Goal: Feedback & Contribution: Contribute content

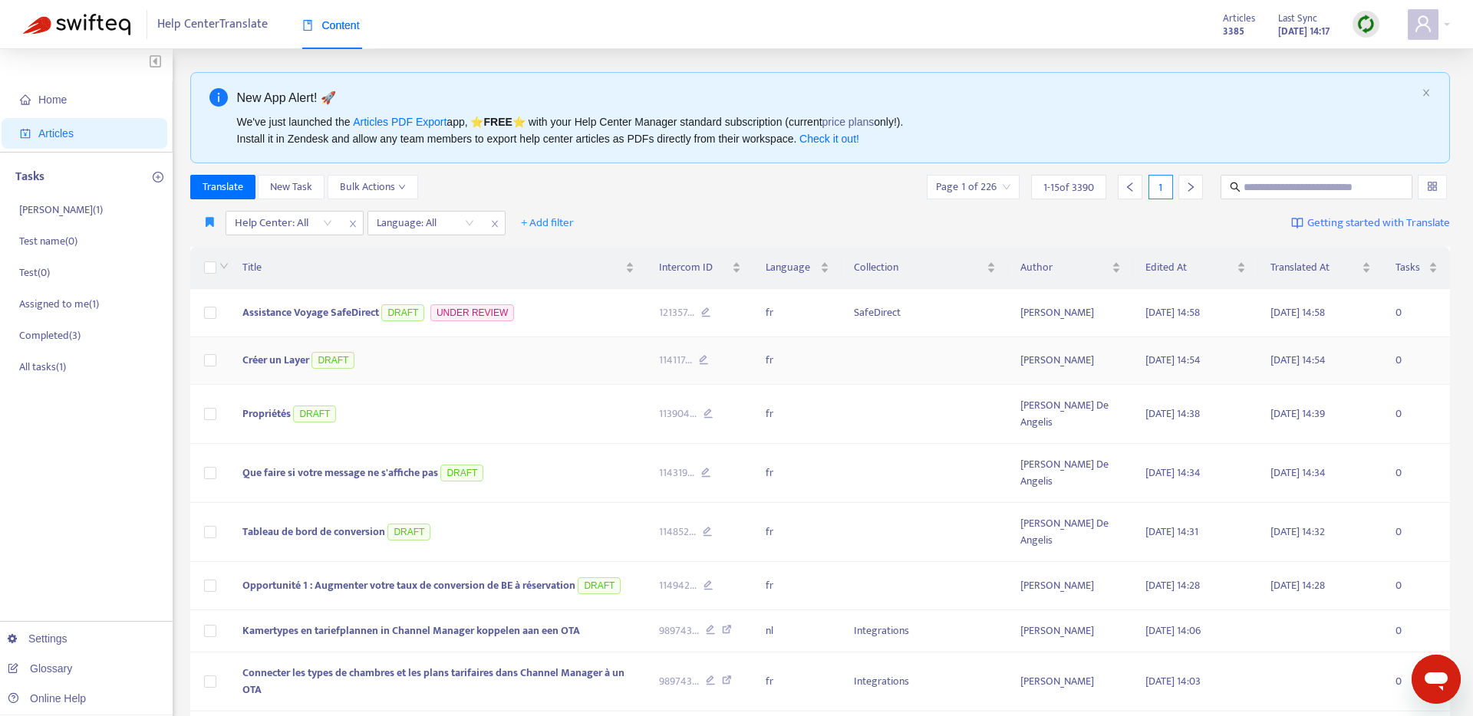
click at [272, 365] on span "Créer un Layer" at bounding box center [275, 360] width 67 height 18
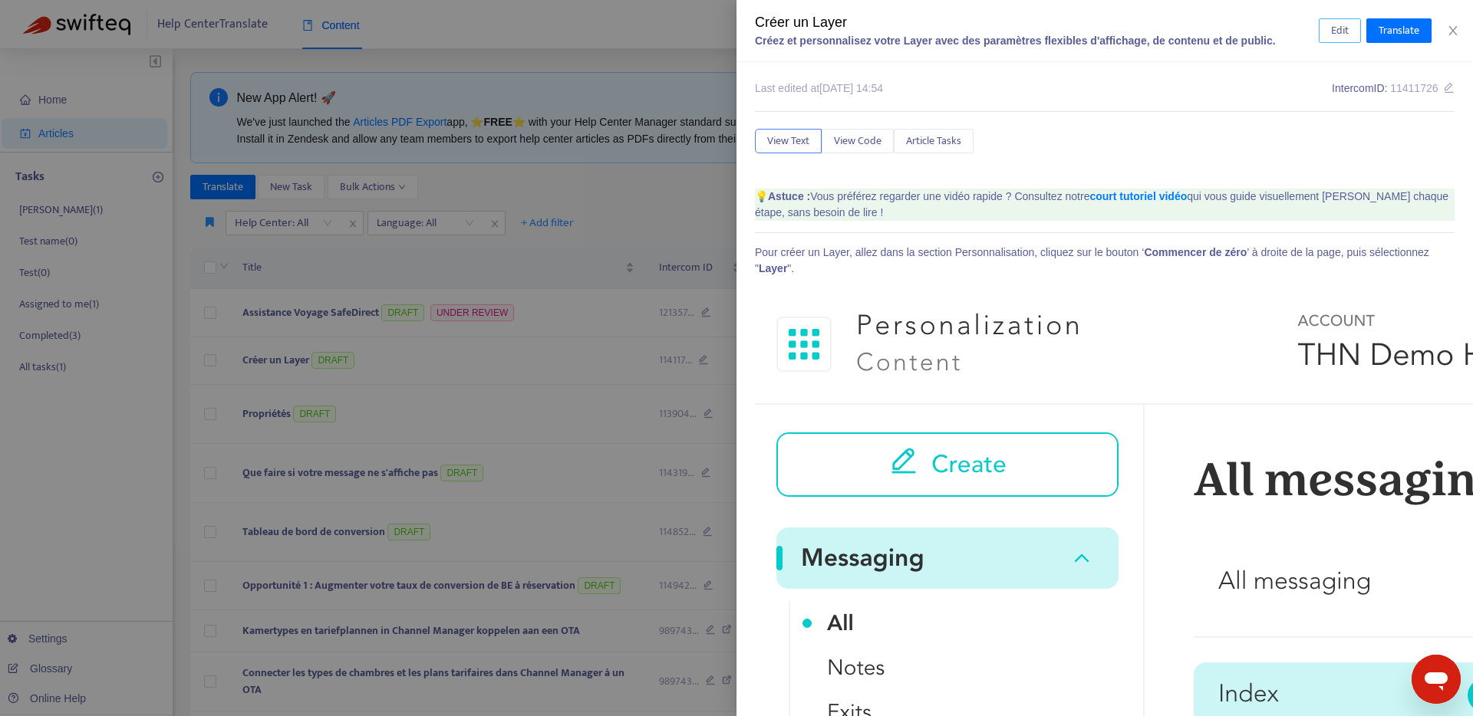
click at [1340, 32] on span "Edit" at bounding box center [1340, 30] width 18 height 17
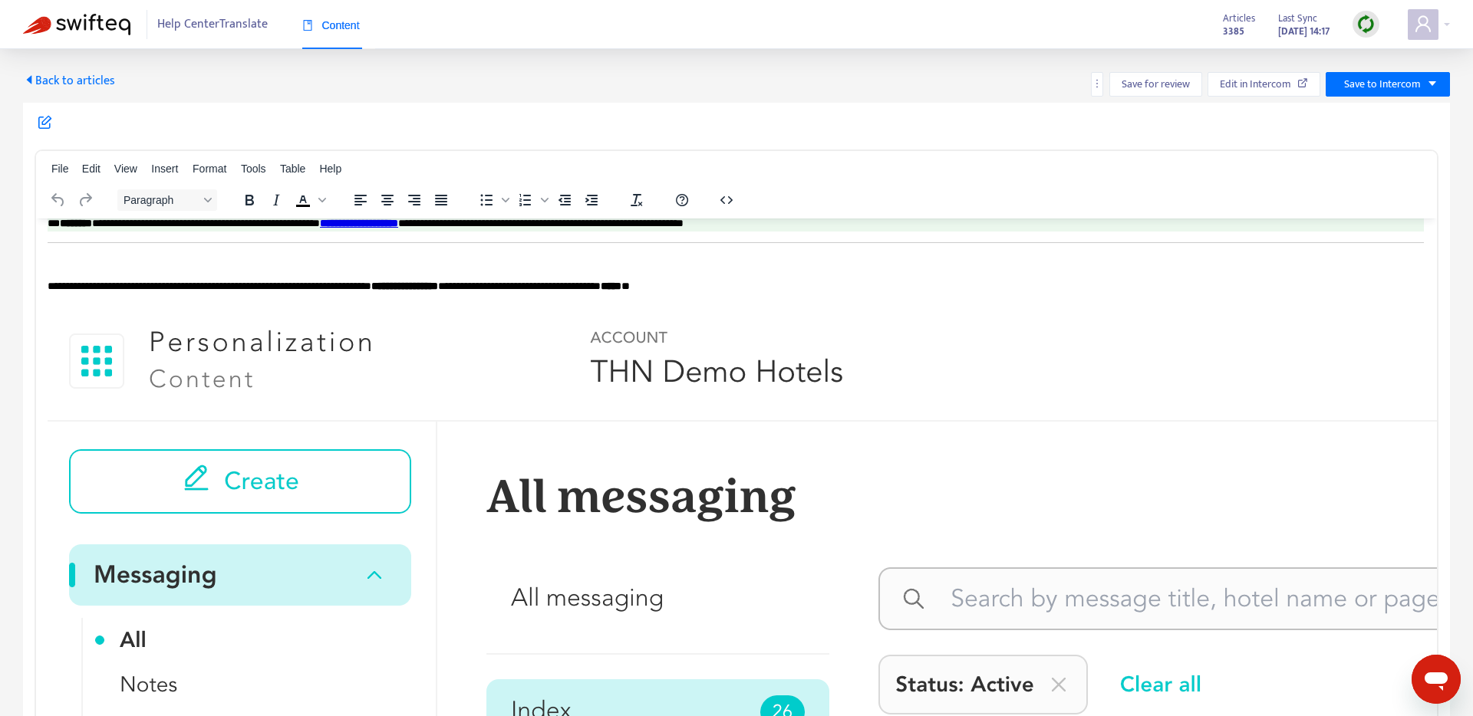
scroll to position [4, 1]
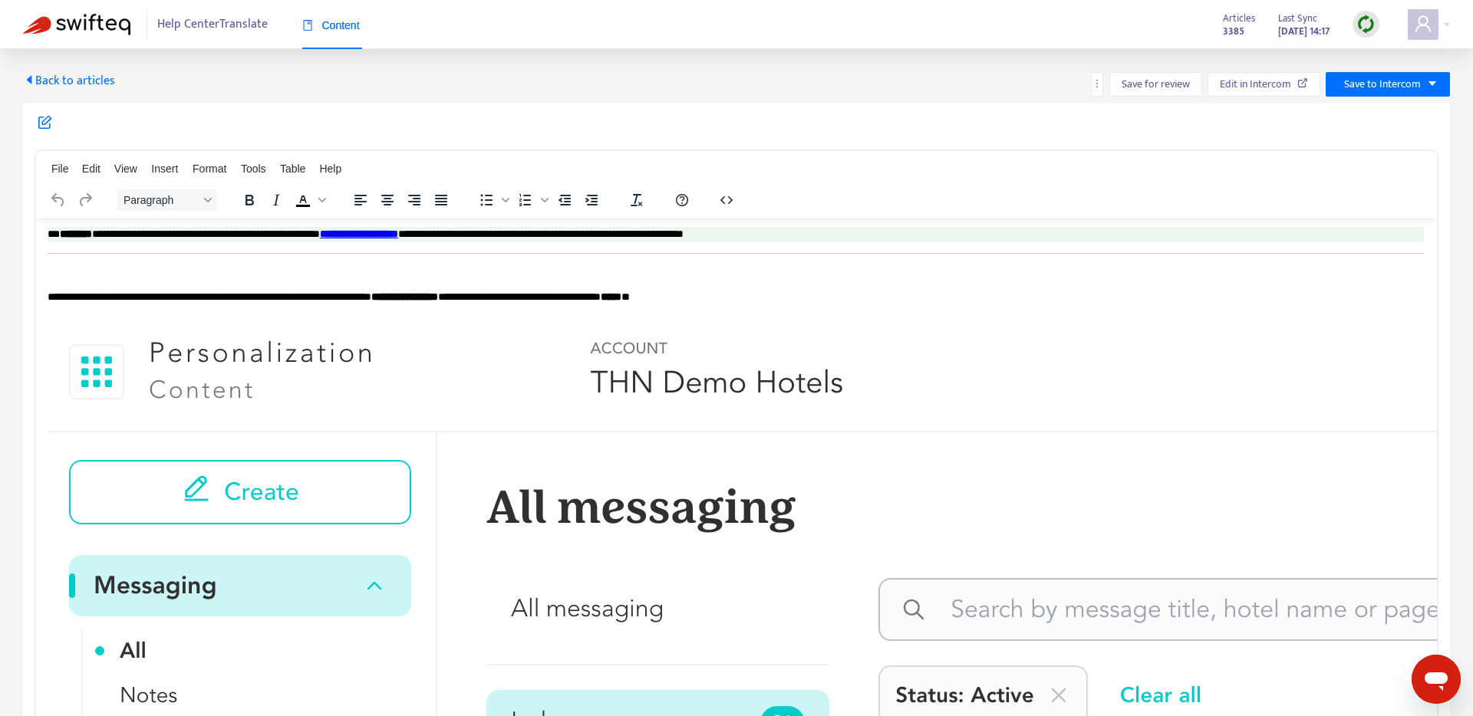
click at [35, 77] on span "Back to articles" at bounding box center [69, 81] width 92 height 21
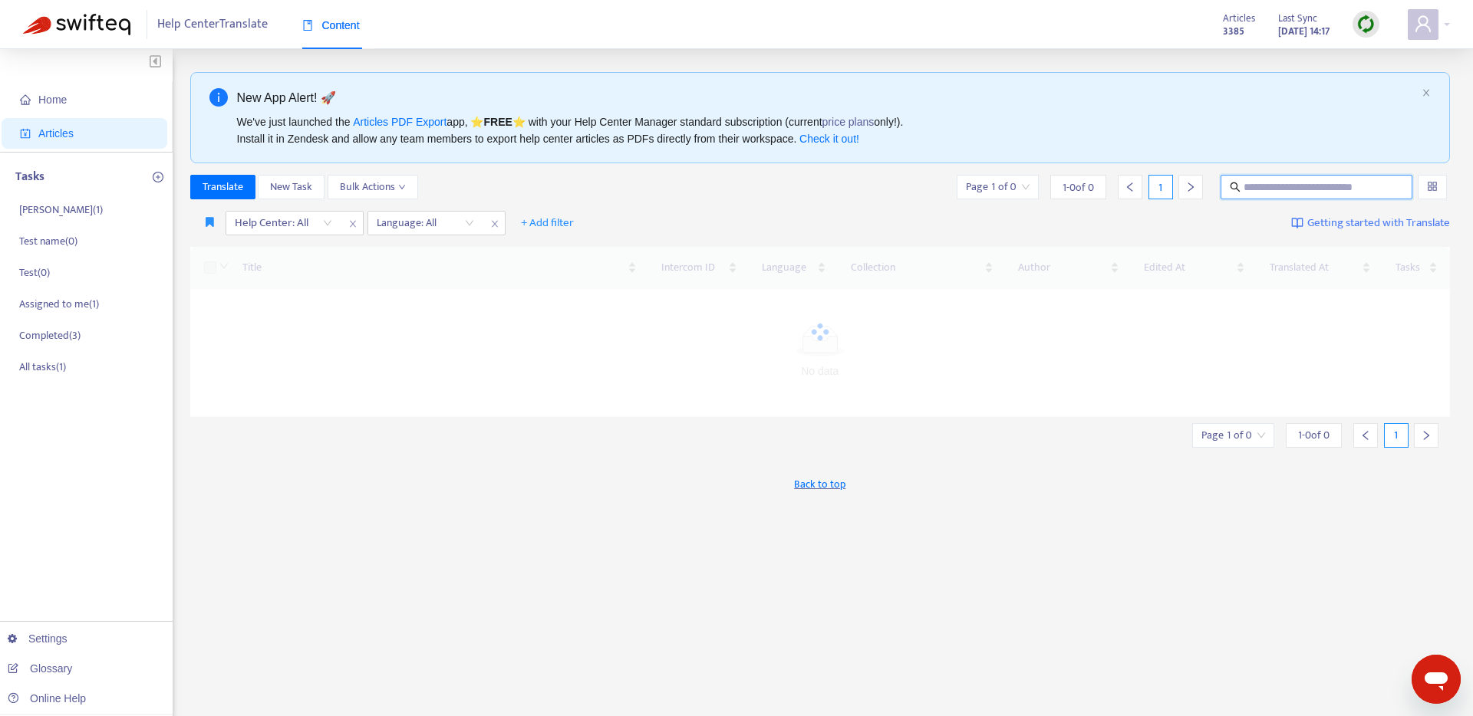
click at [1296, 184] on input "text" at bounding box center [1316, 187] width 147 height 17
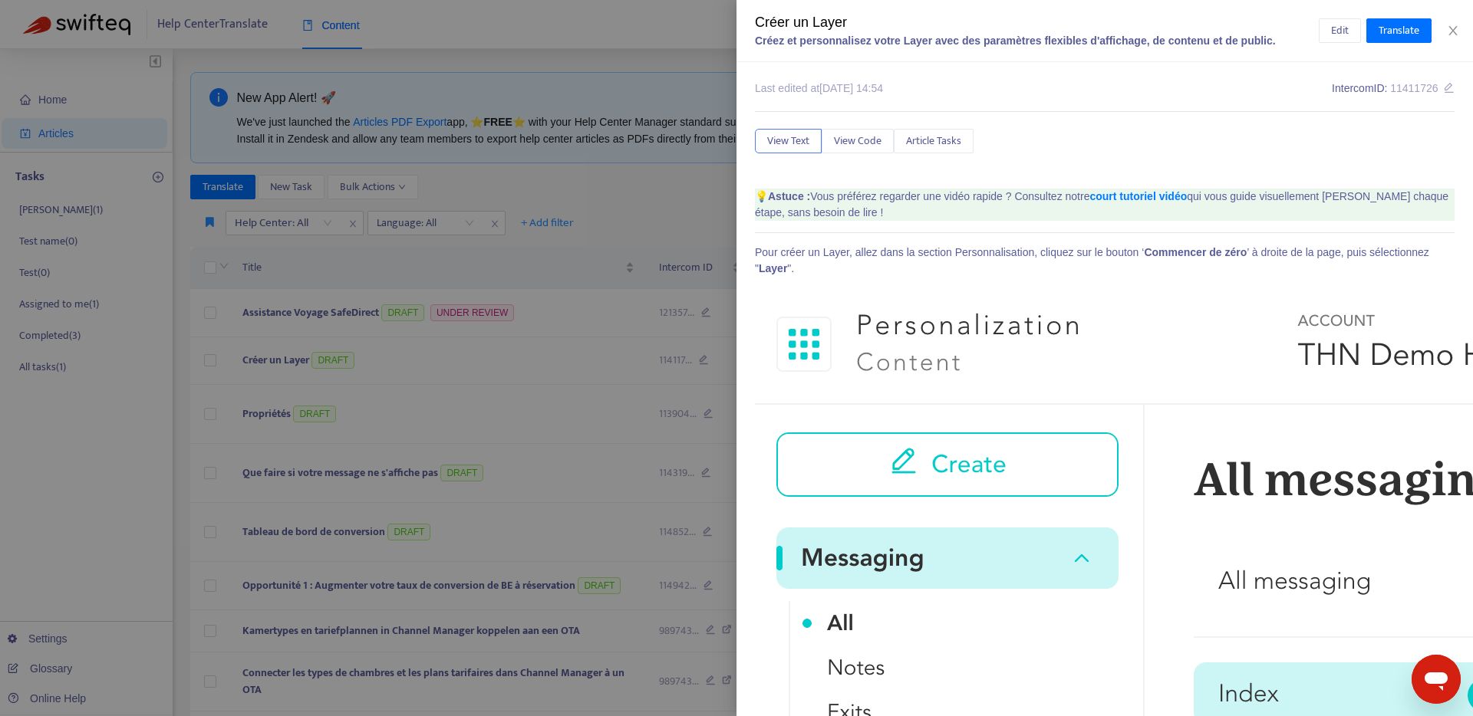
click at [631, 276] on div at bounding box center [736, 358] width 1473 height 716
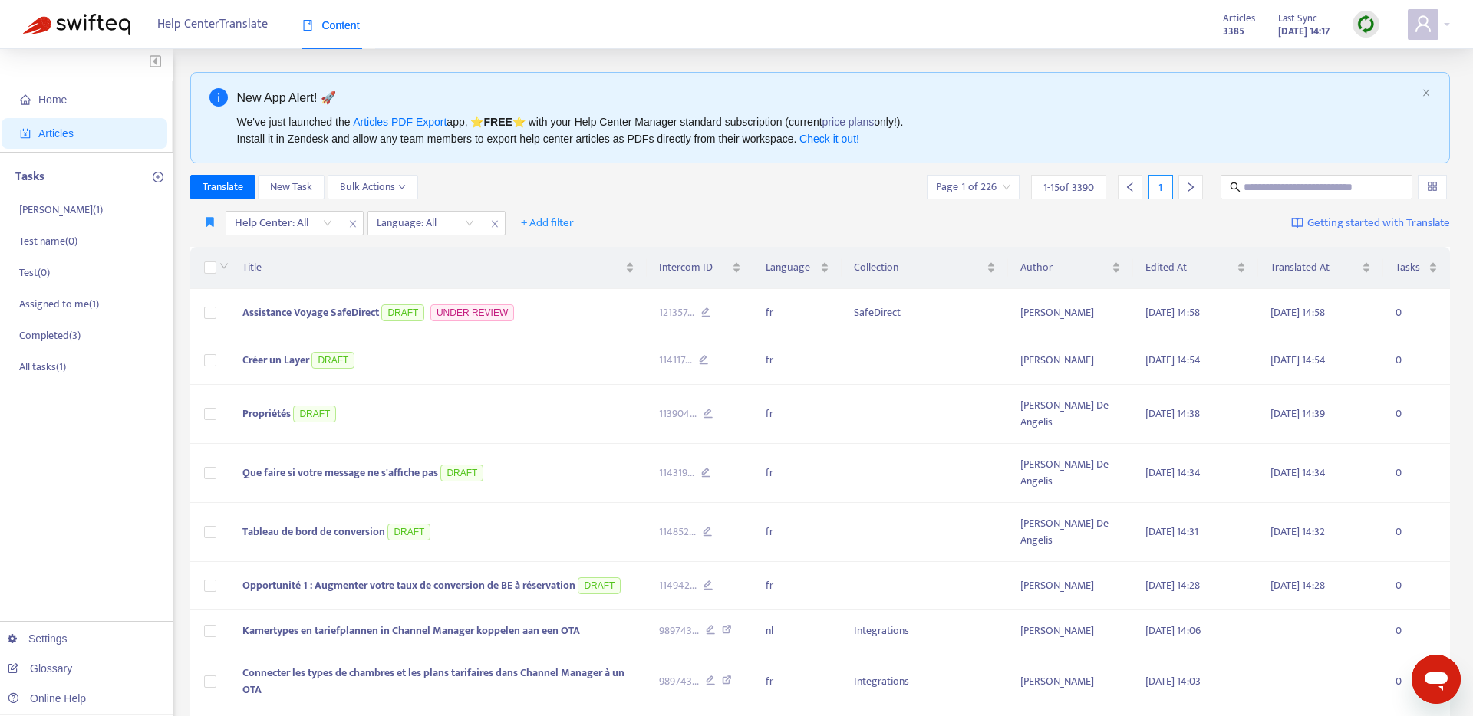
click at [621, 235] on div "Help Center: All Language: All + Add filter Getting started with Translate" at bounding box center [820, 224] width 1260 height 36
click at [1316, 183] on input "text" at bounding box center [1316, 187] width 147 height 17
click at [1302, 194] on input "text" at bounding box center [1316, 187] width 147 height 17
type input "**********"
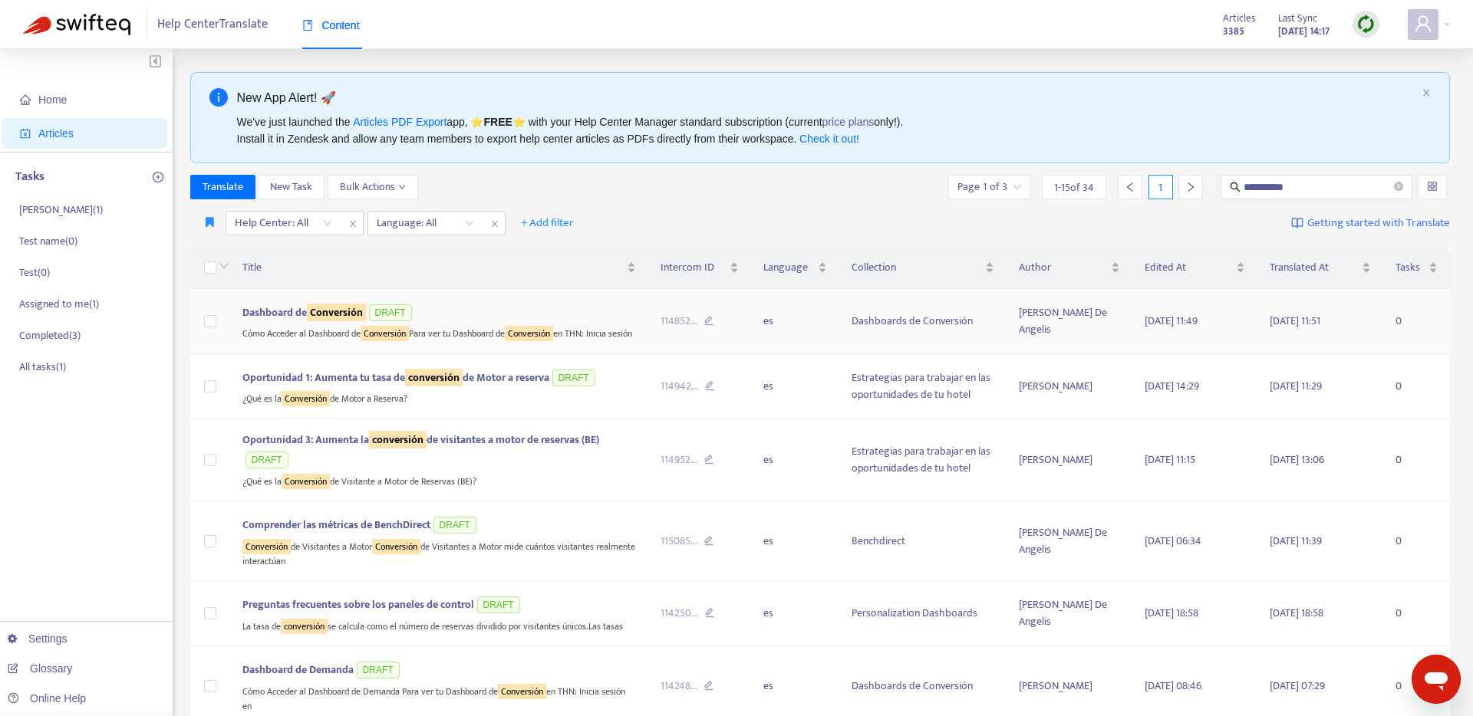
click at [334, 308] on sqkw "Conversión" at bounding box center [336, 313] width 59 height 18
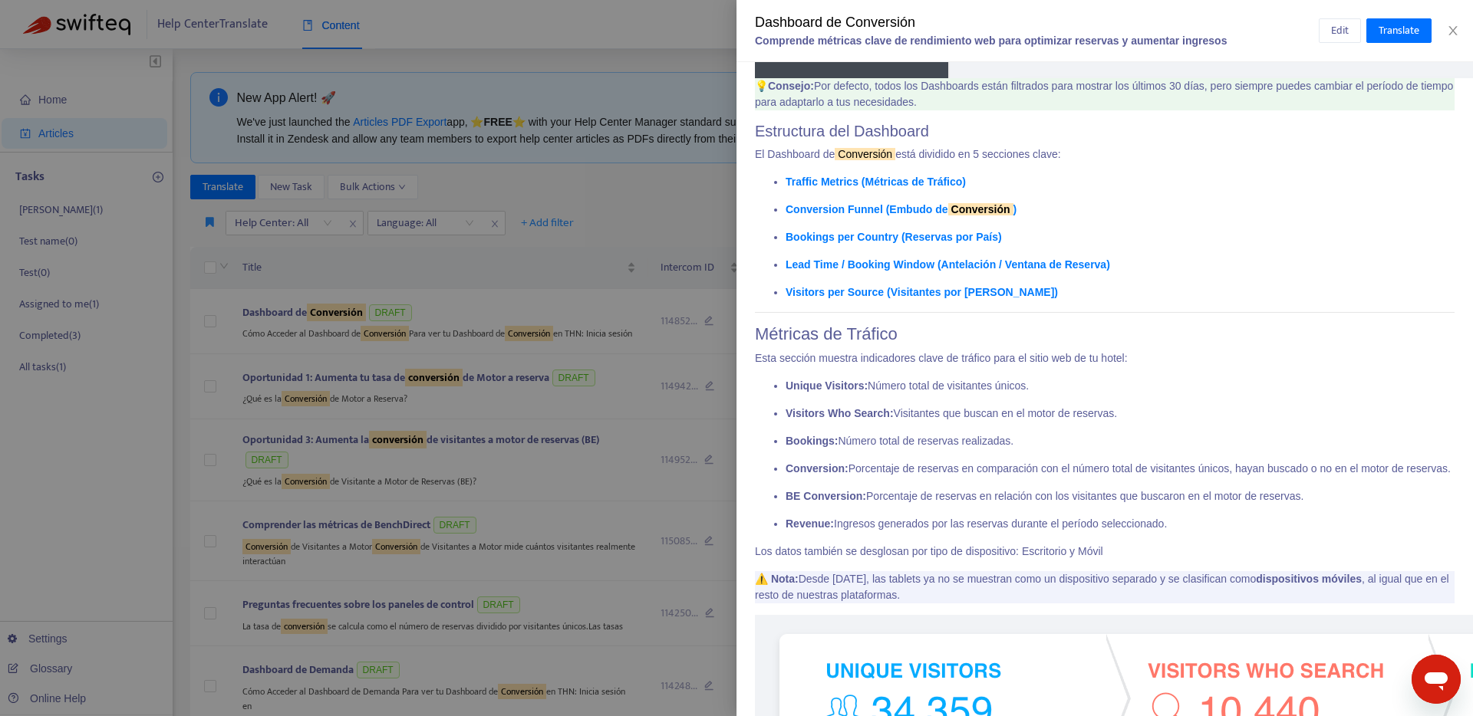
scroll to position [2856, 0]
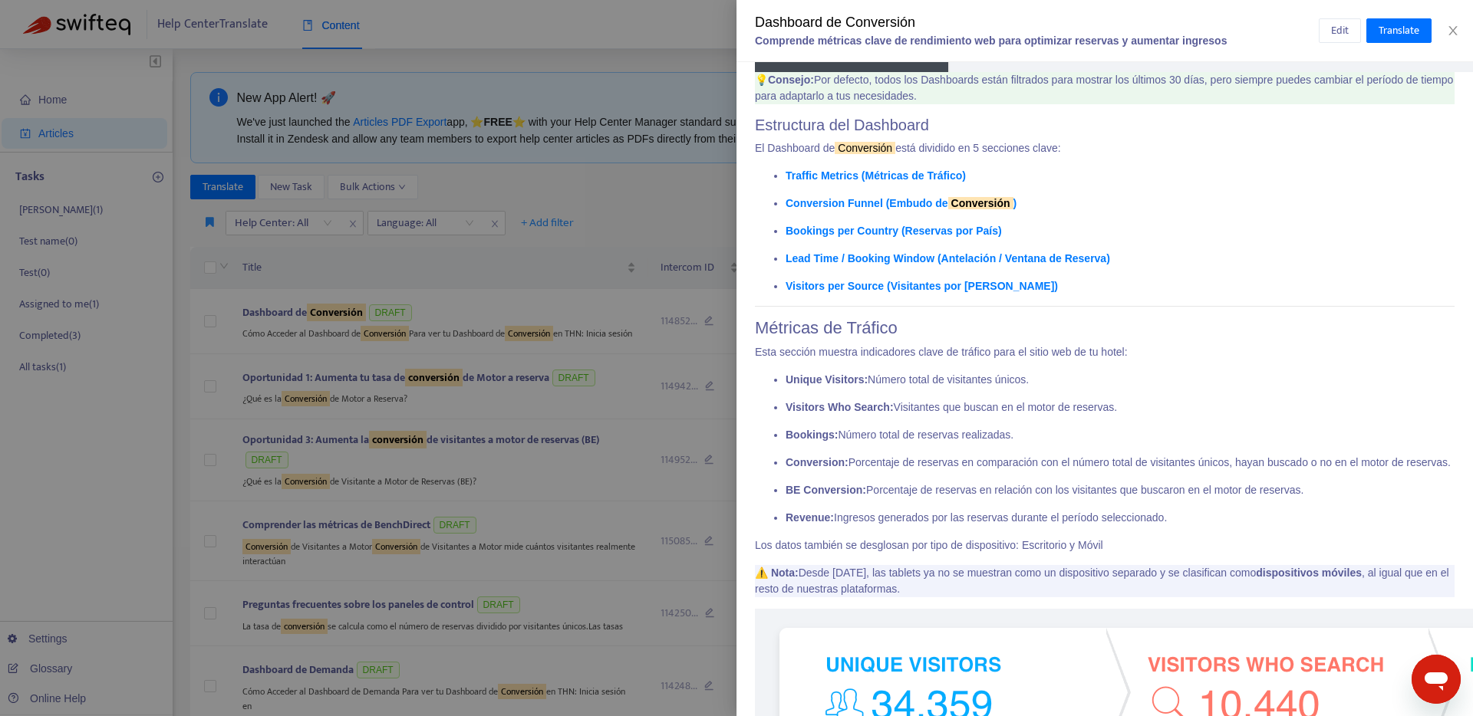
click at [969, 430] on p "Bookings: Número total de reservas realizadas." at bounding box center [1119, 435] width 669 height 16
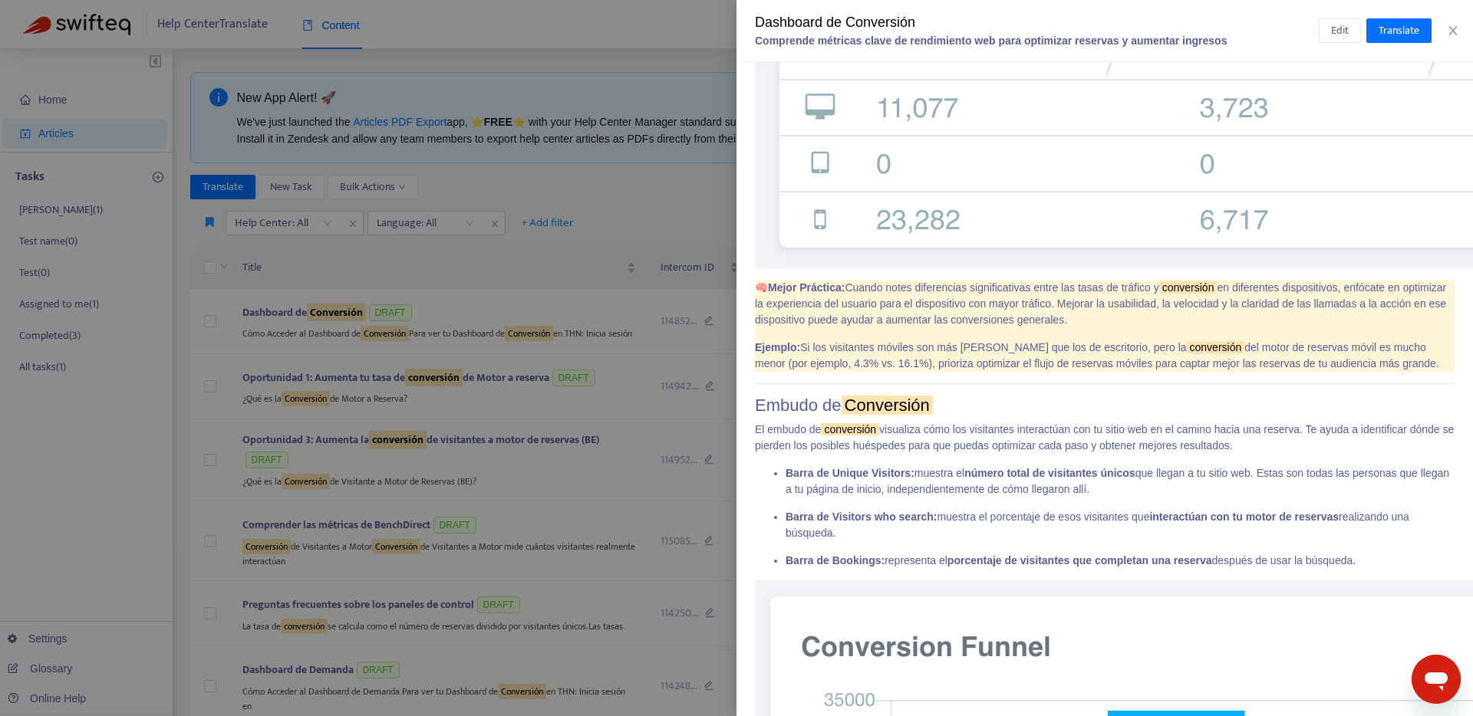
scroll to position [3354, 0]
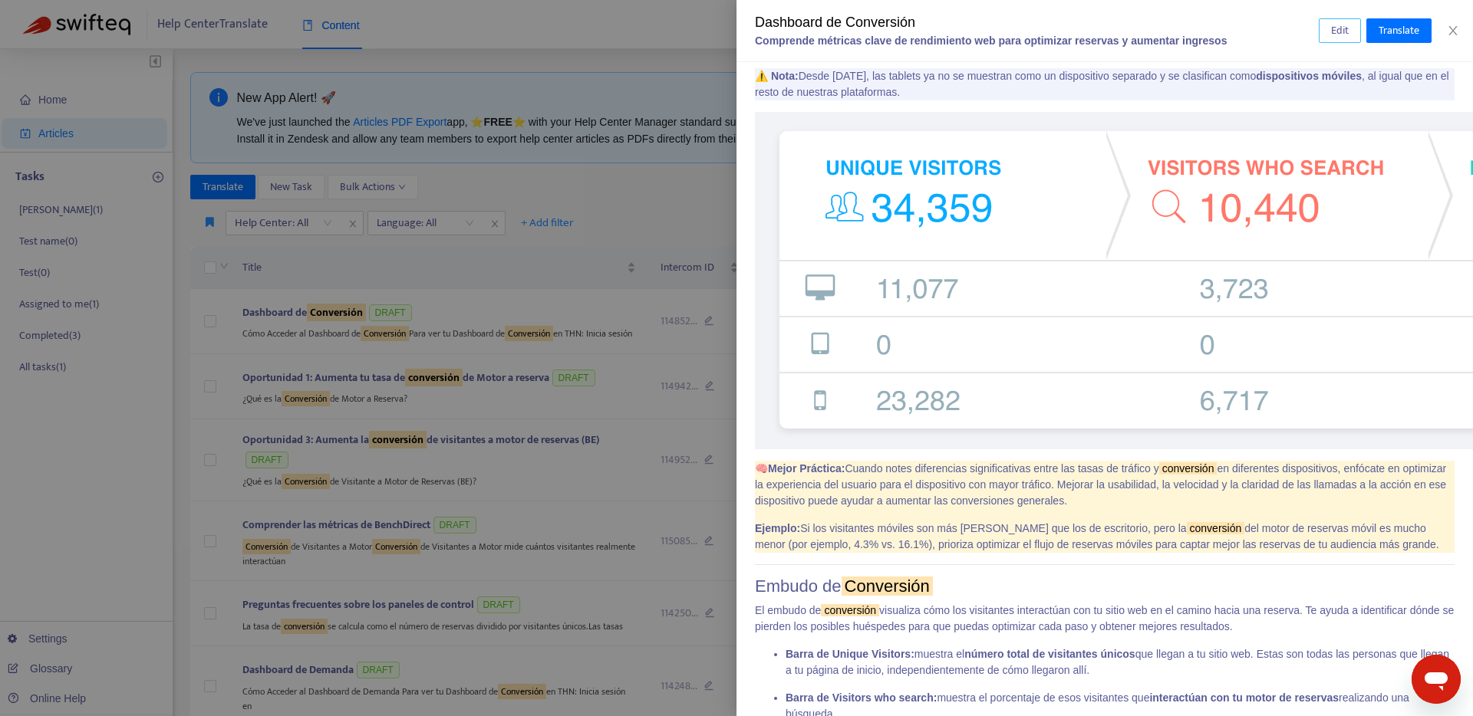
click at [1338, 36] on span "Edit" at bounding box center [1340, 30] width 18 height 17
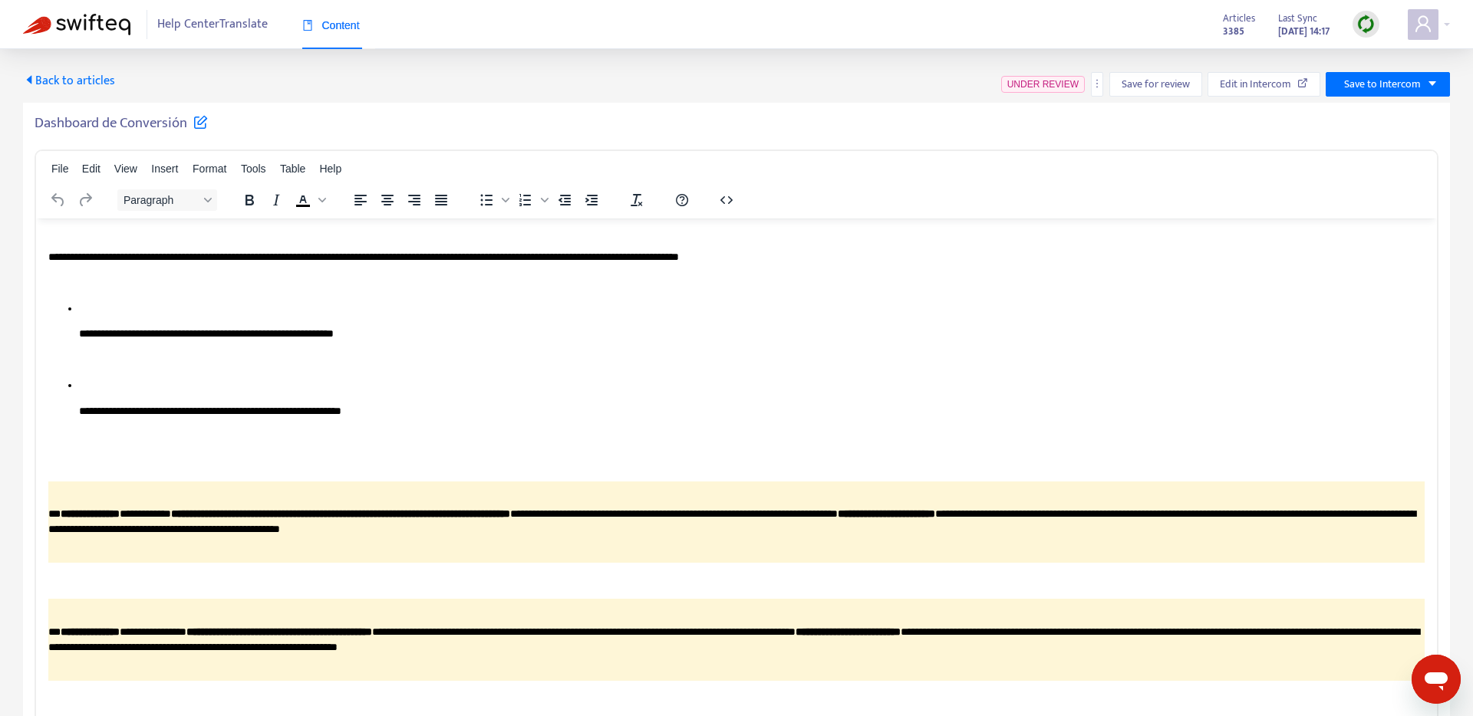
scroll to position [7405, 0]
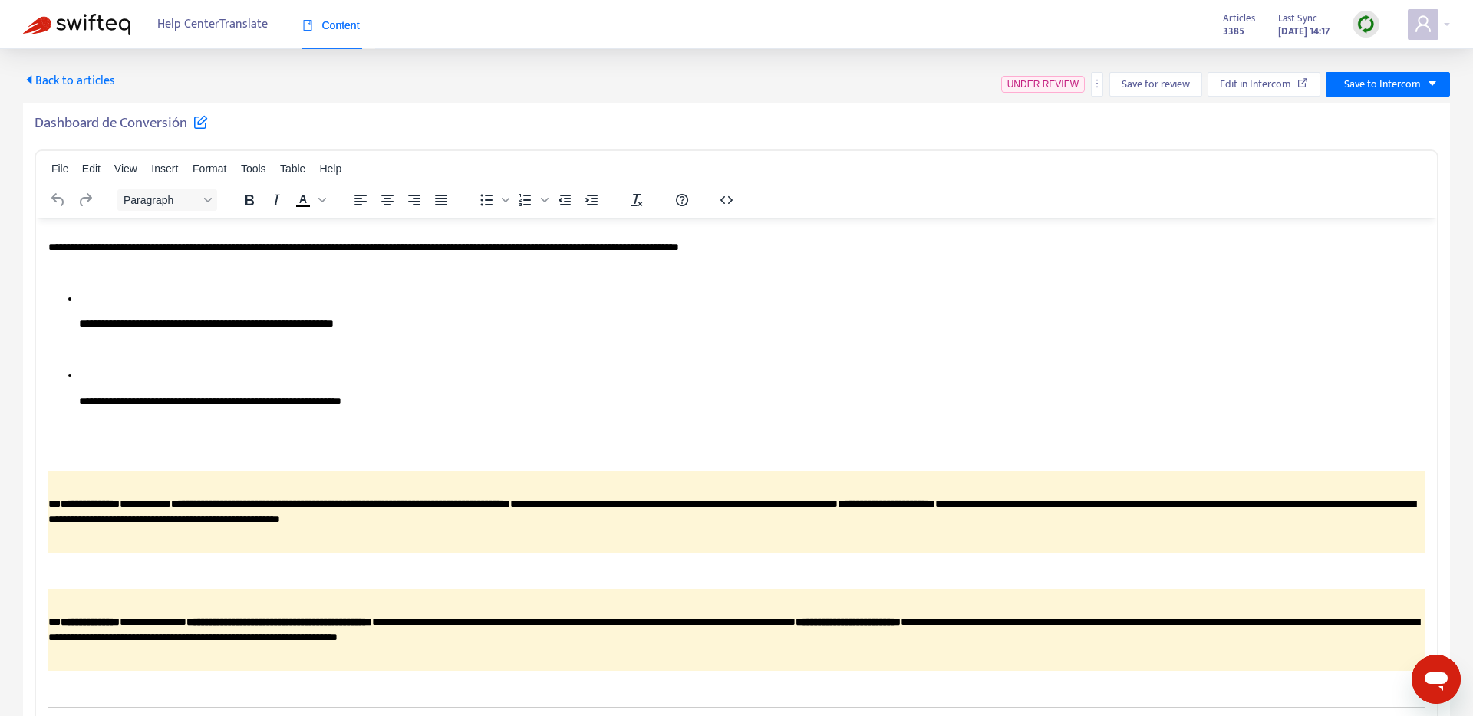
click at [72, 83] on span "Back to articles" at bounding box center [69, 81] width 92 height 21
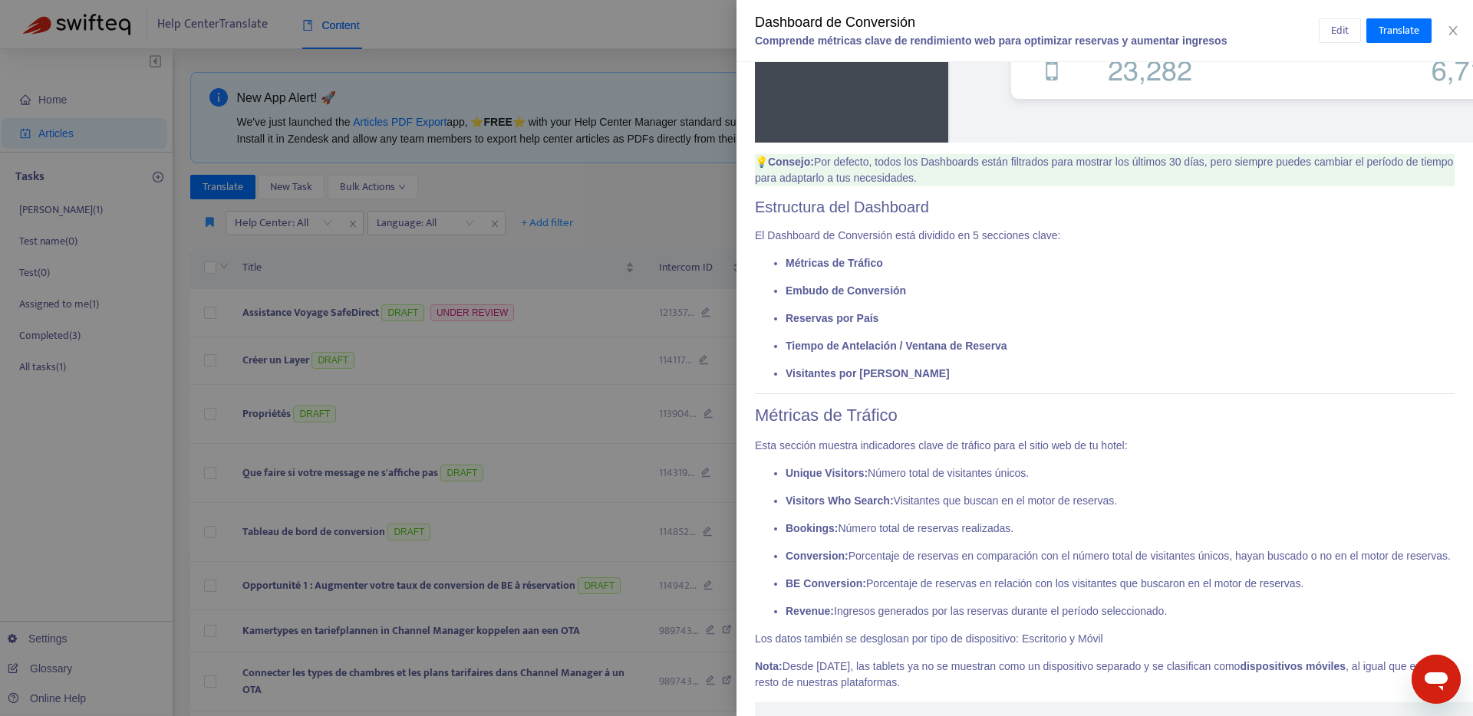
scroll to position [2782, 0]
click at [1346, 31] on span "Edit" at bounding box center [1340, 30] width 18 height 17
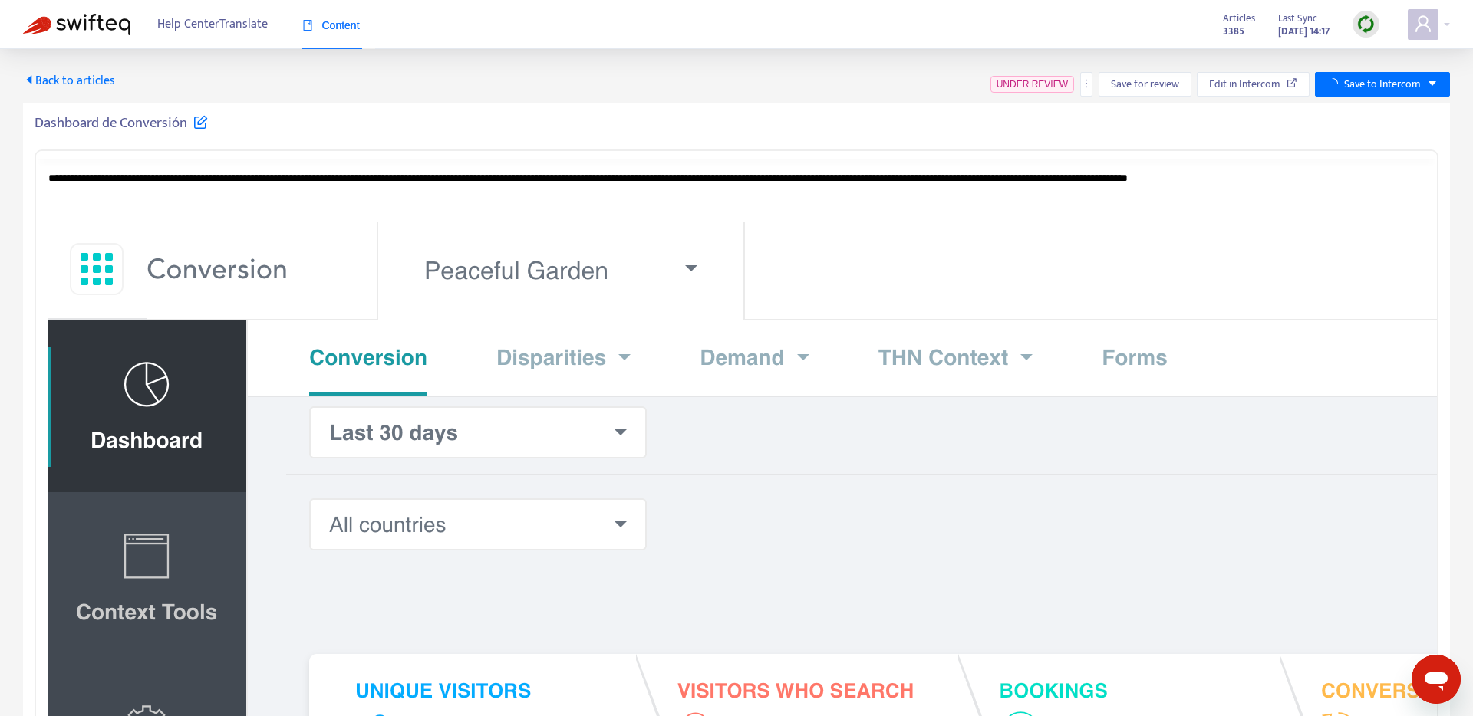
scroll to position [0, 0]
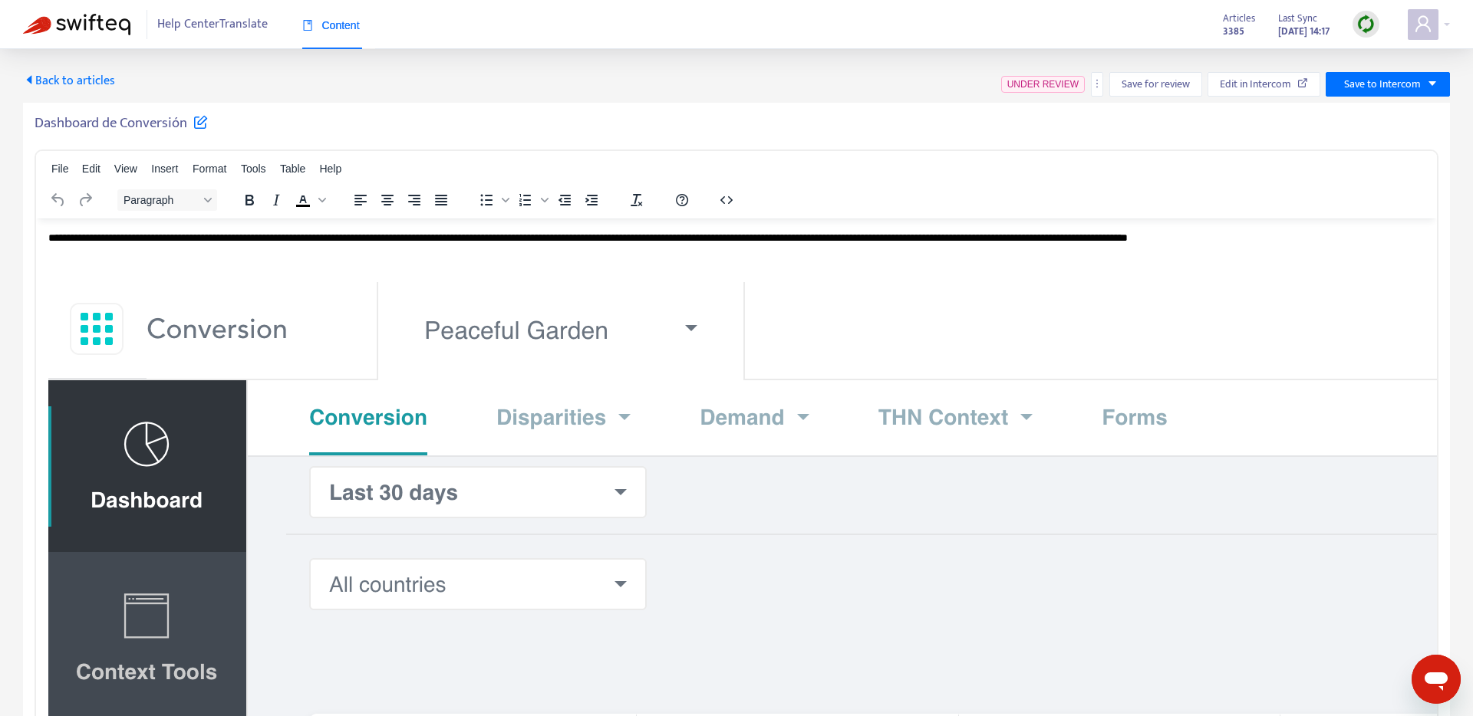
click at [63, 87] on span "Back to articles" at bounding box center [69, 81] width 92 height 21
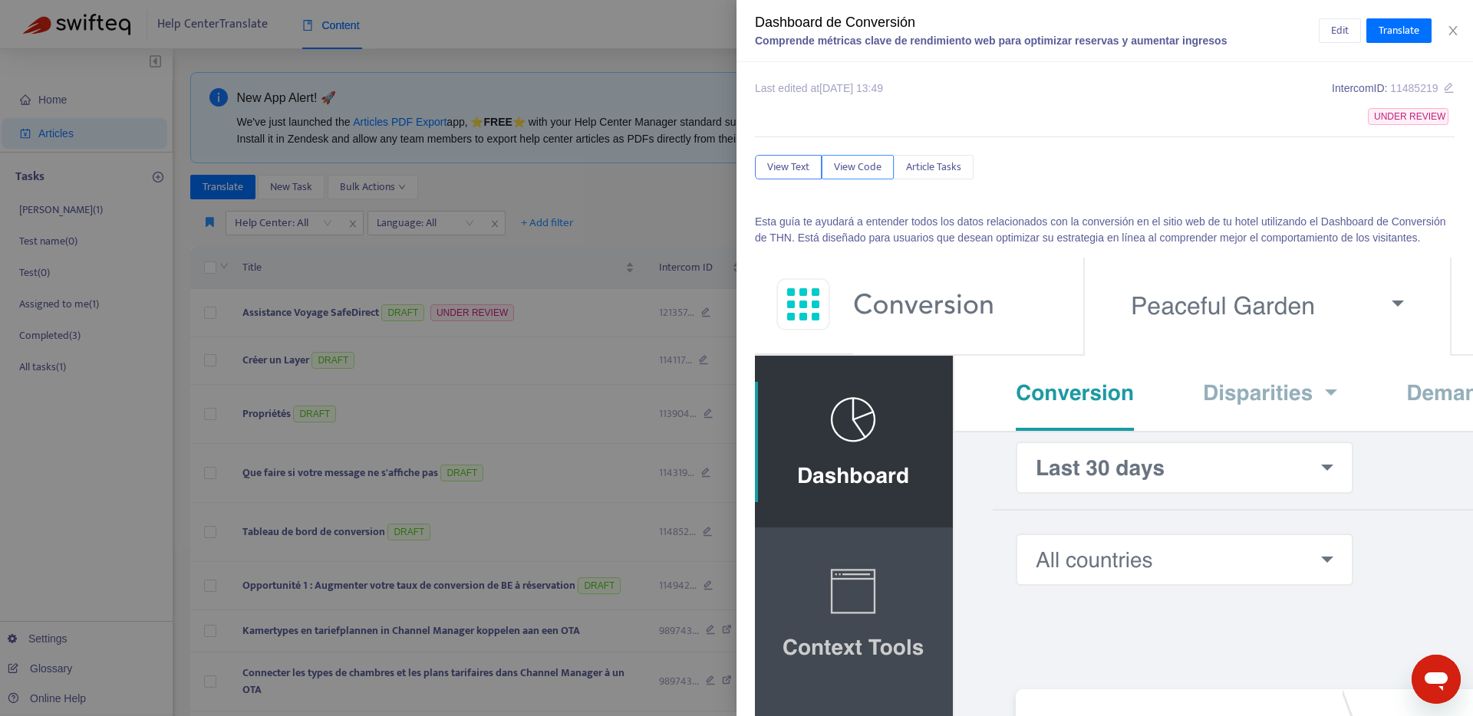
click at [876, 169] on span "View Code" at bounding box center [858, 167] width 48 height 17
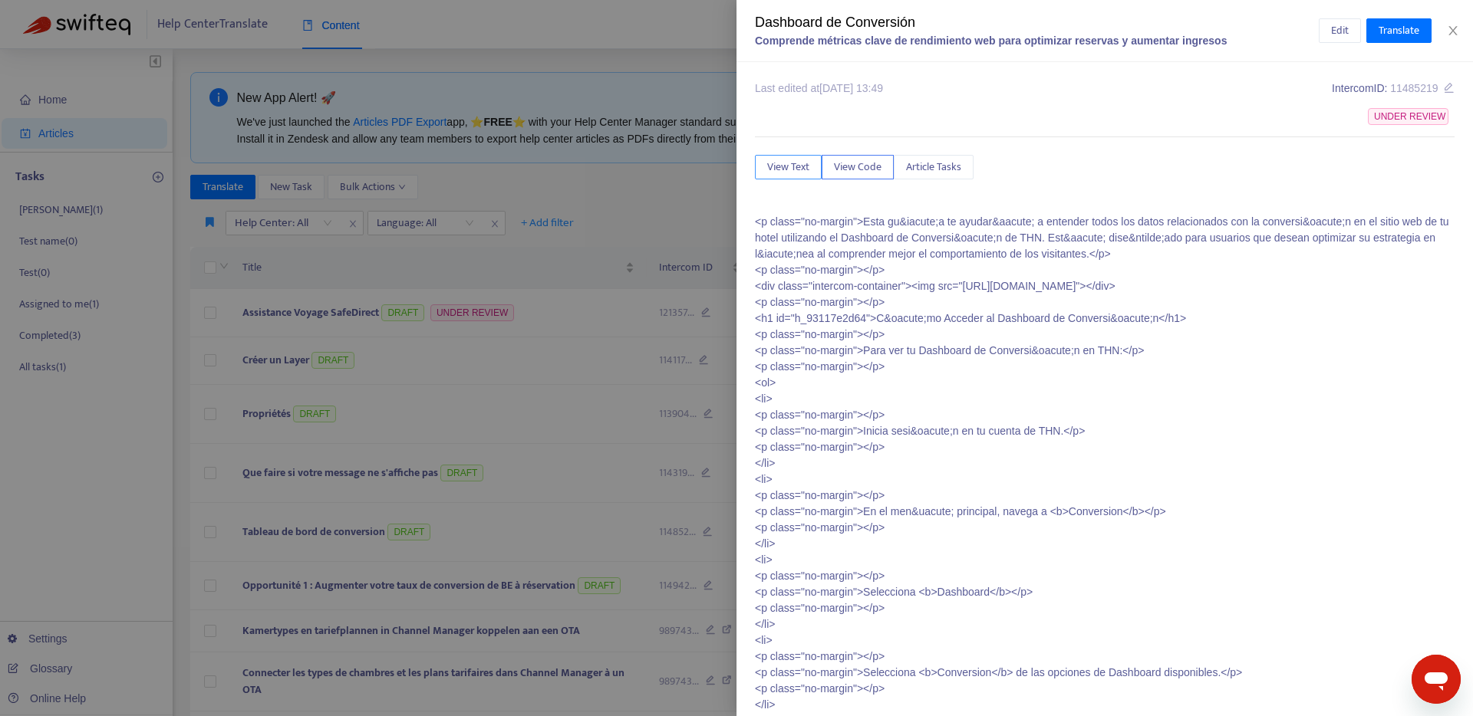
click at [793, 166] on span "View Text" at bounding box center [788, 167] width 42 height 17
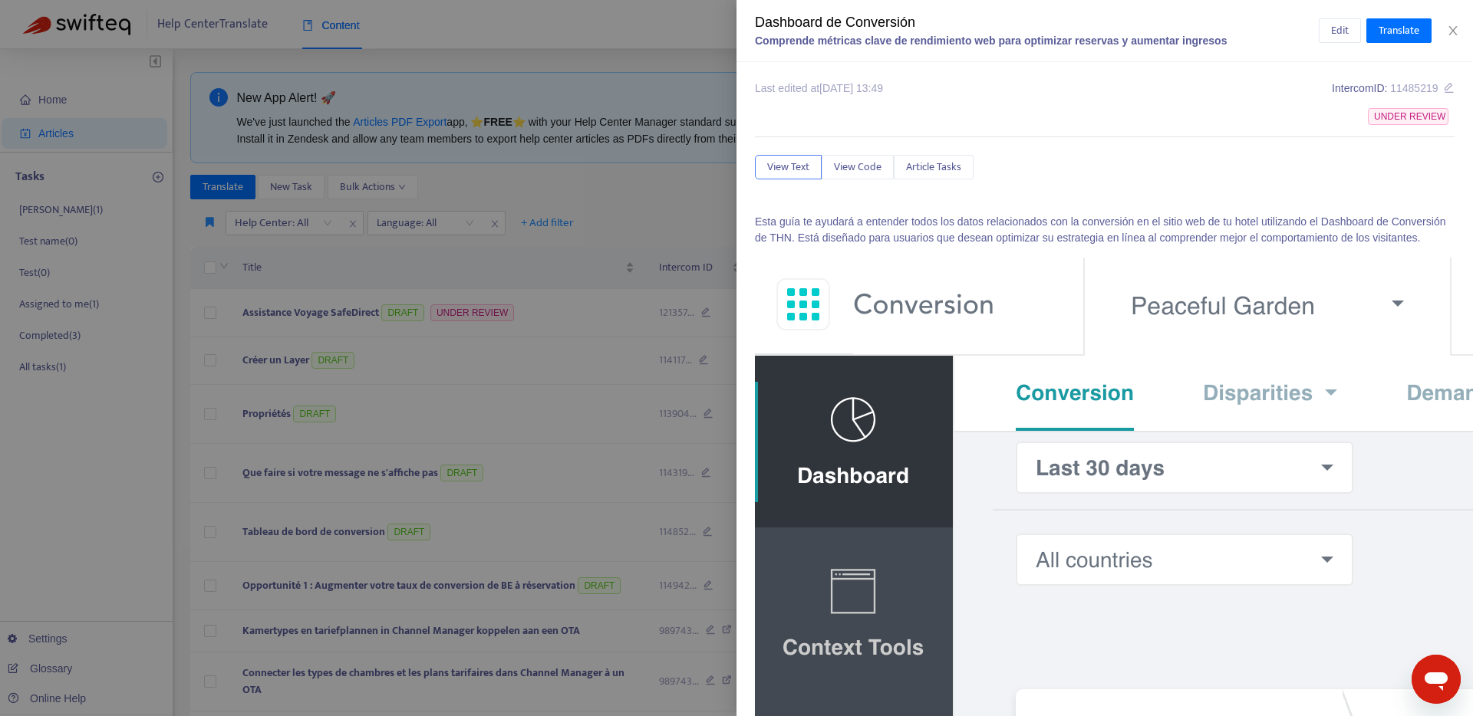
click at [590, 265] on div at bounding box center [736, 358] width 1473 height 716
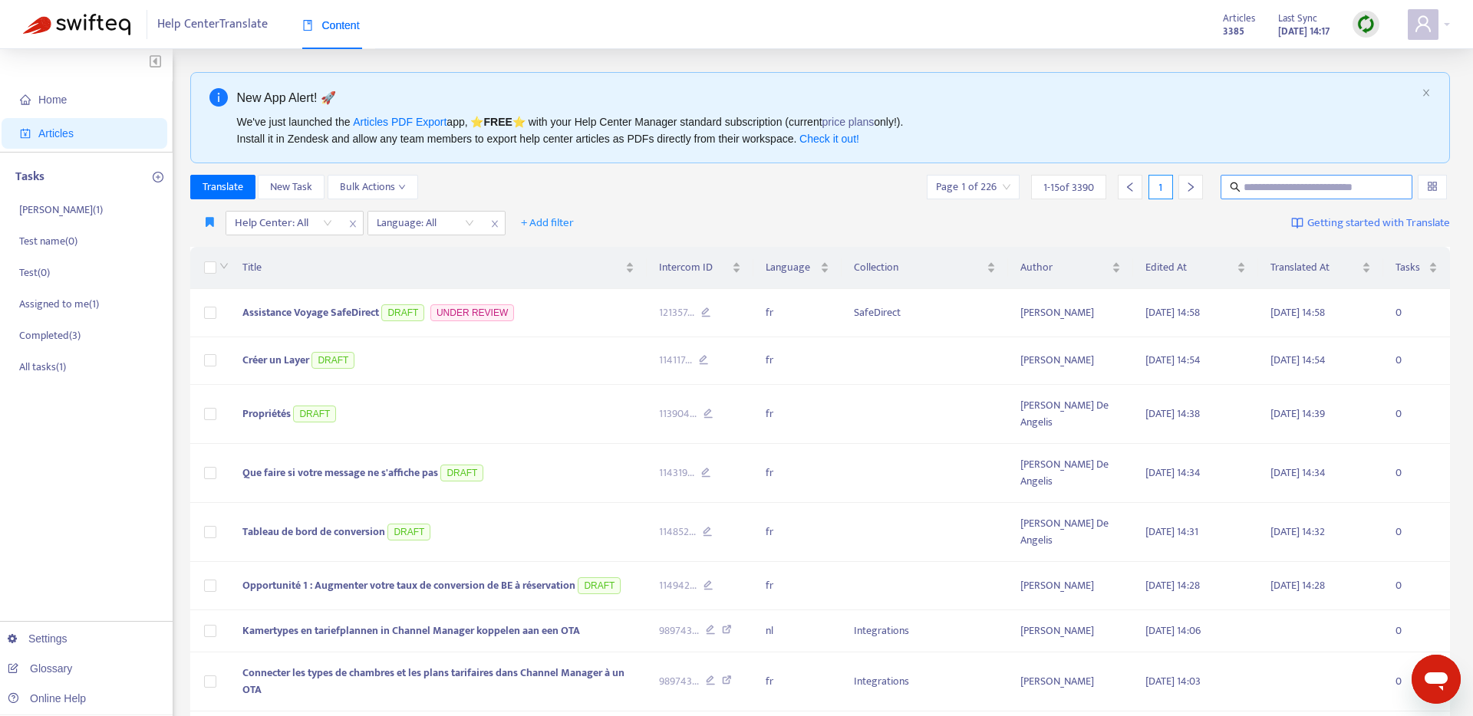
click at [1248, 193] on input "text" at bounding box center [1316, 187] width 147 height 17
type input "*******"
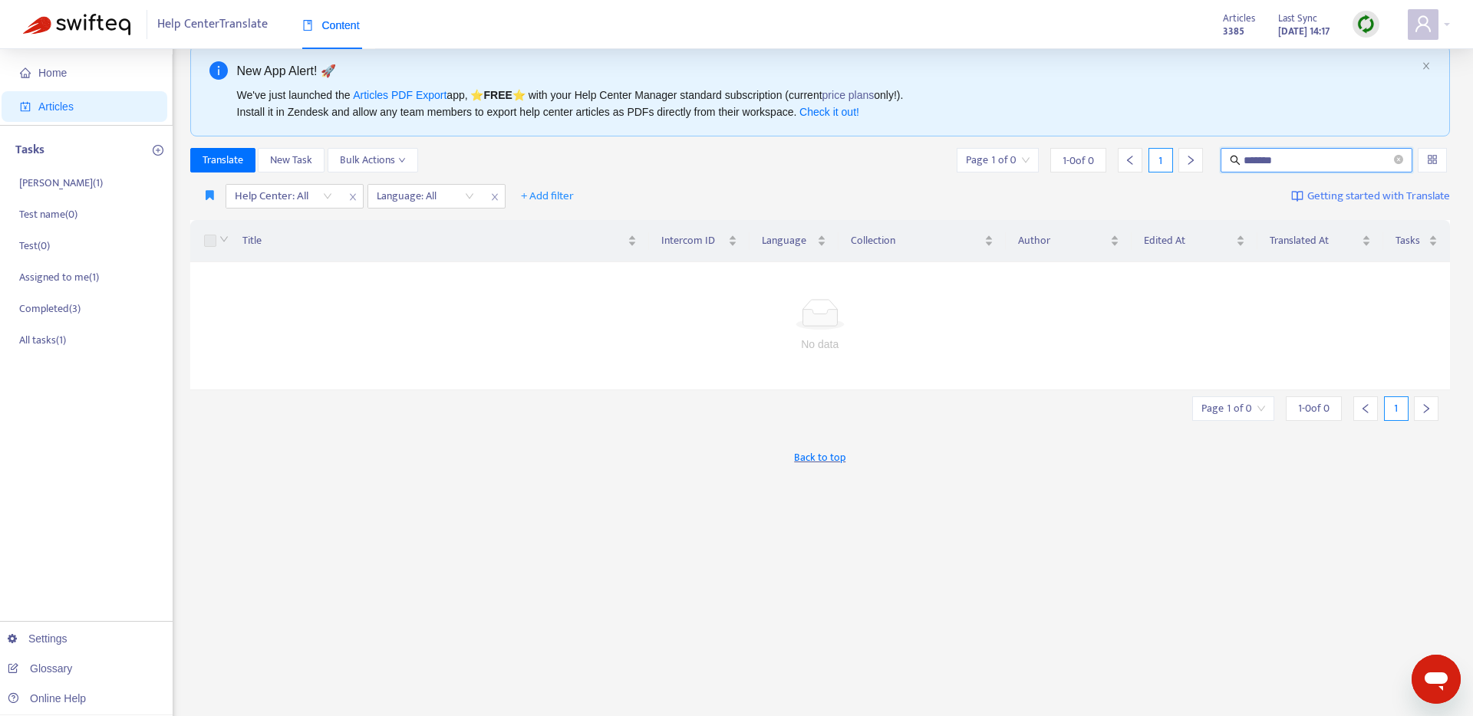
scroll to position [25, 0]
click at [1275, 156] on input "*******" at bounding box center [1316, 162] width 147 height 17
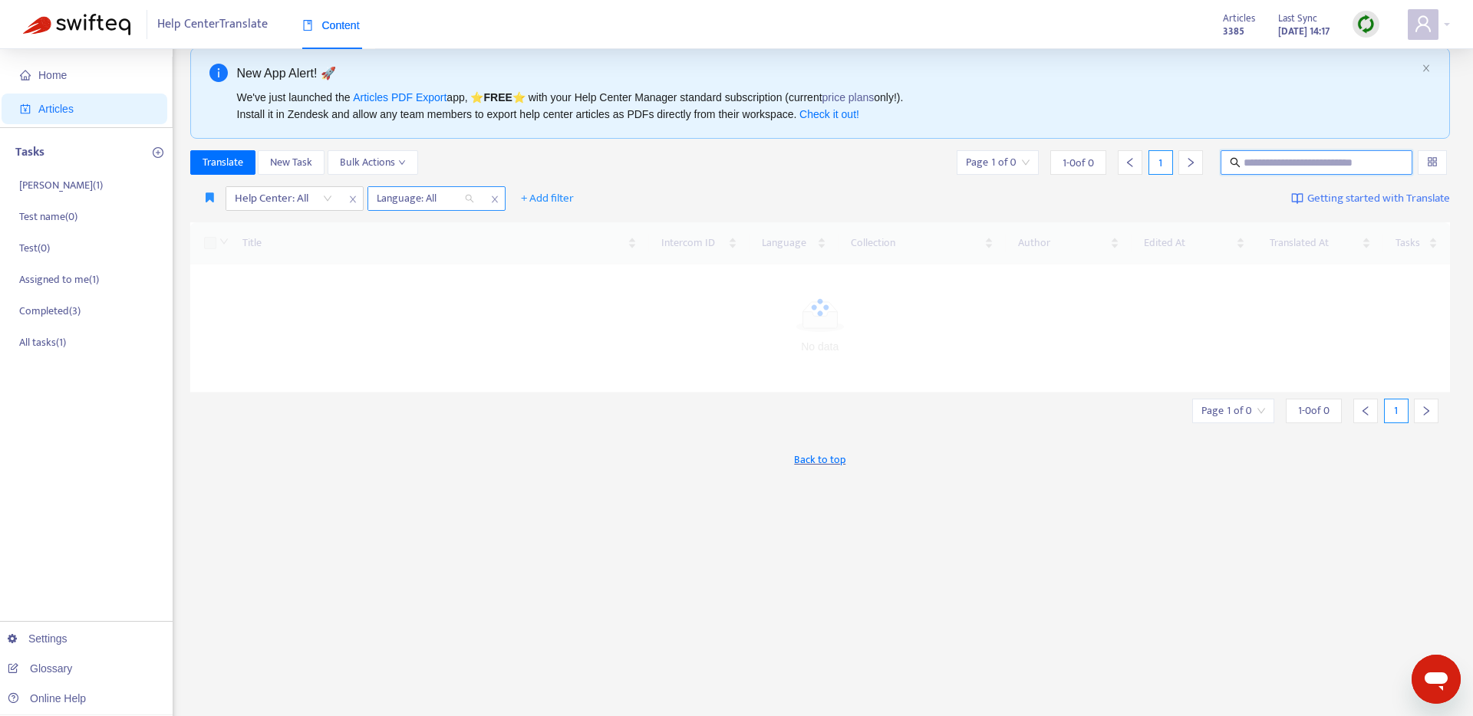
click at [461, 196] on div at bounding box center [417, 198] width 93 height 18
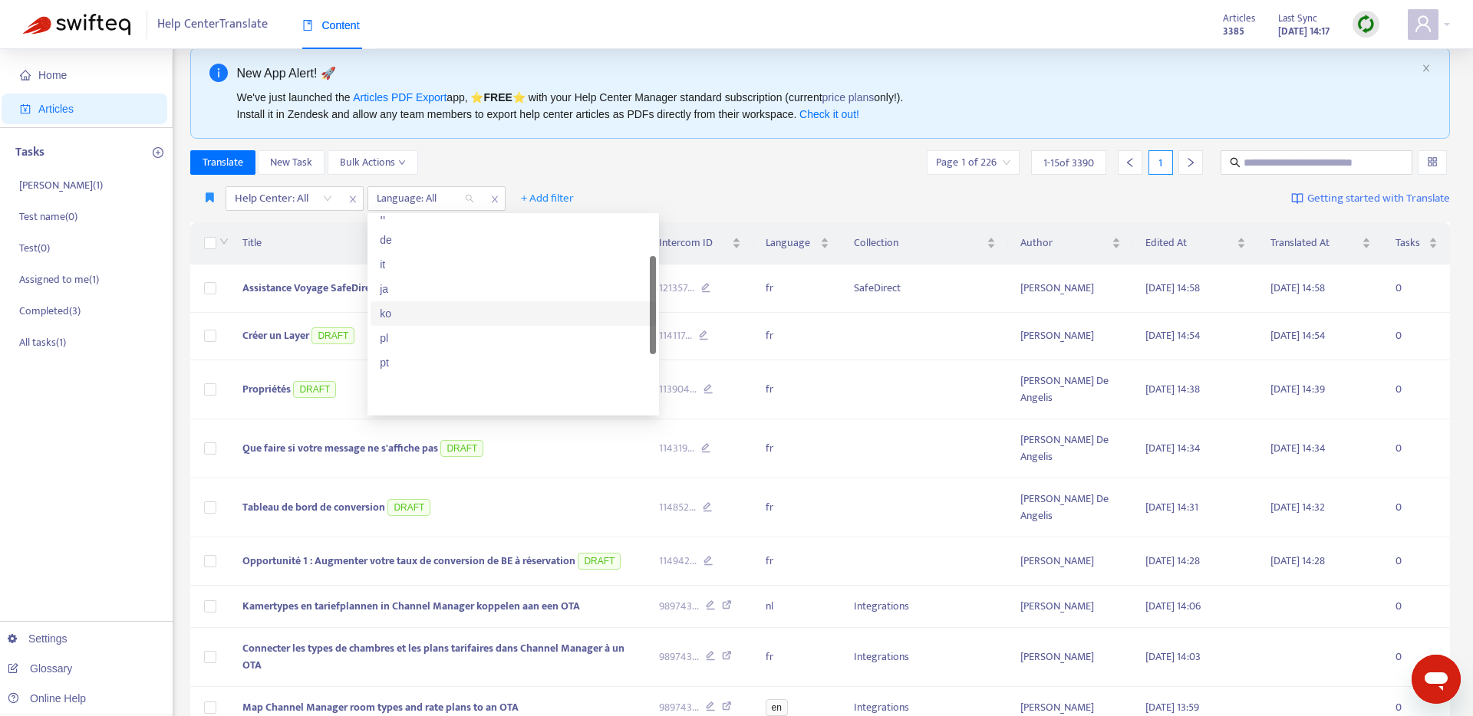
scroll to position [123, 0]
click at [419, 382] on div "es" at bounding box center [513, 375] width 267 height 17
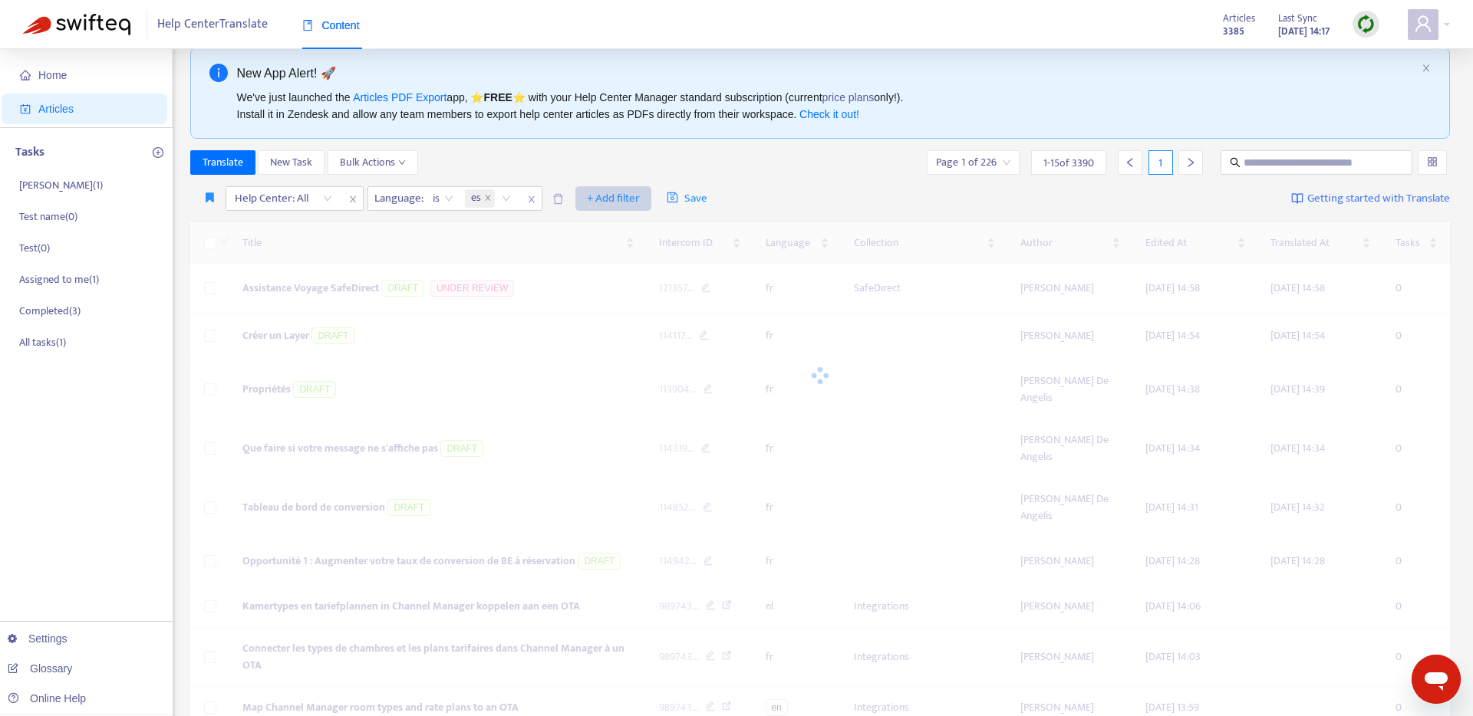
click at [598, 193] on span "+ Add filter" at bounding box center [613, 198] width 53 height 18
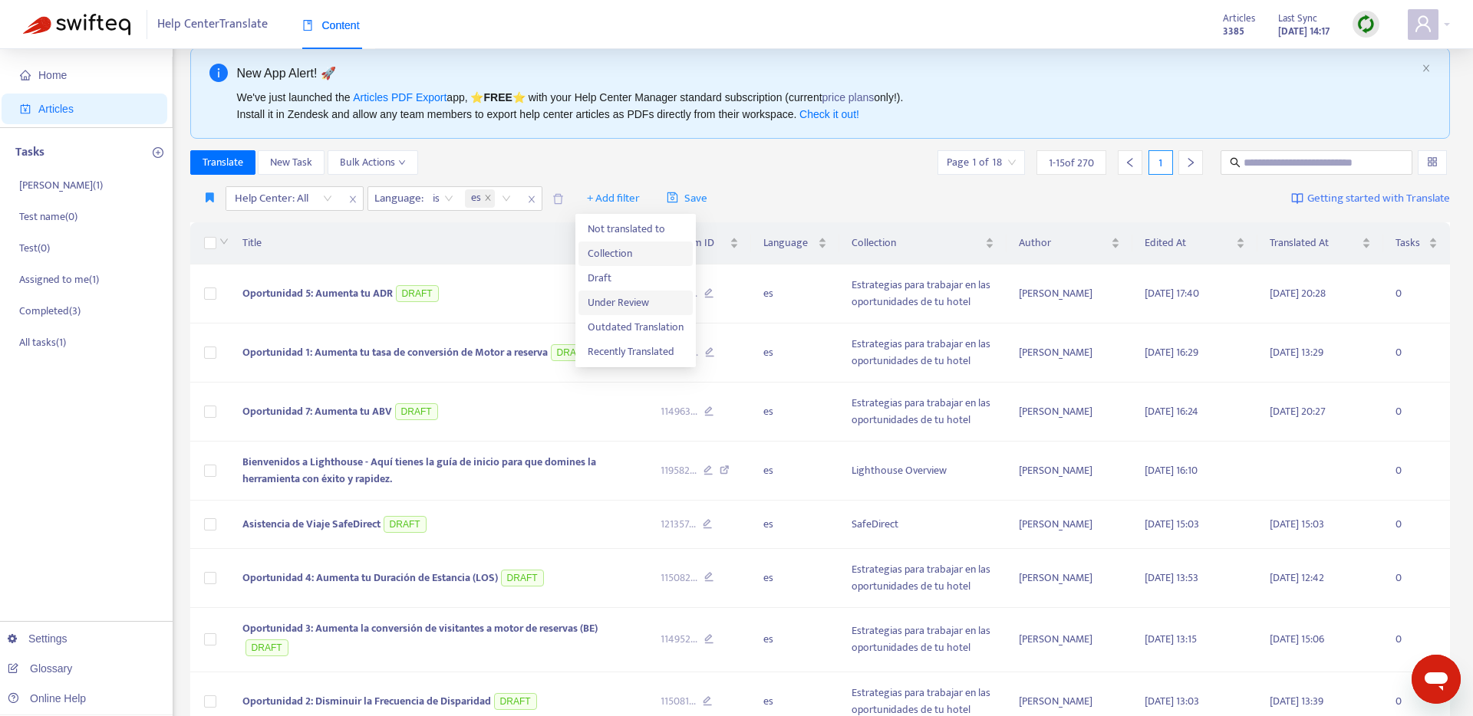
scroll to position [19, 0]
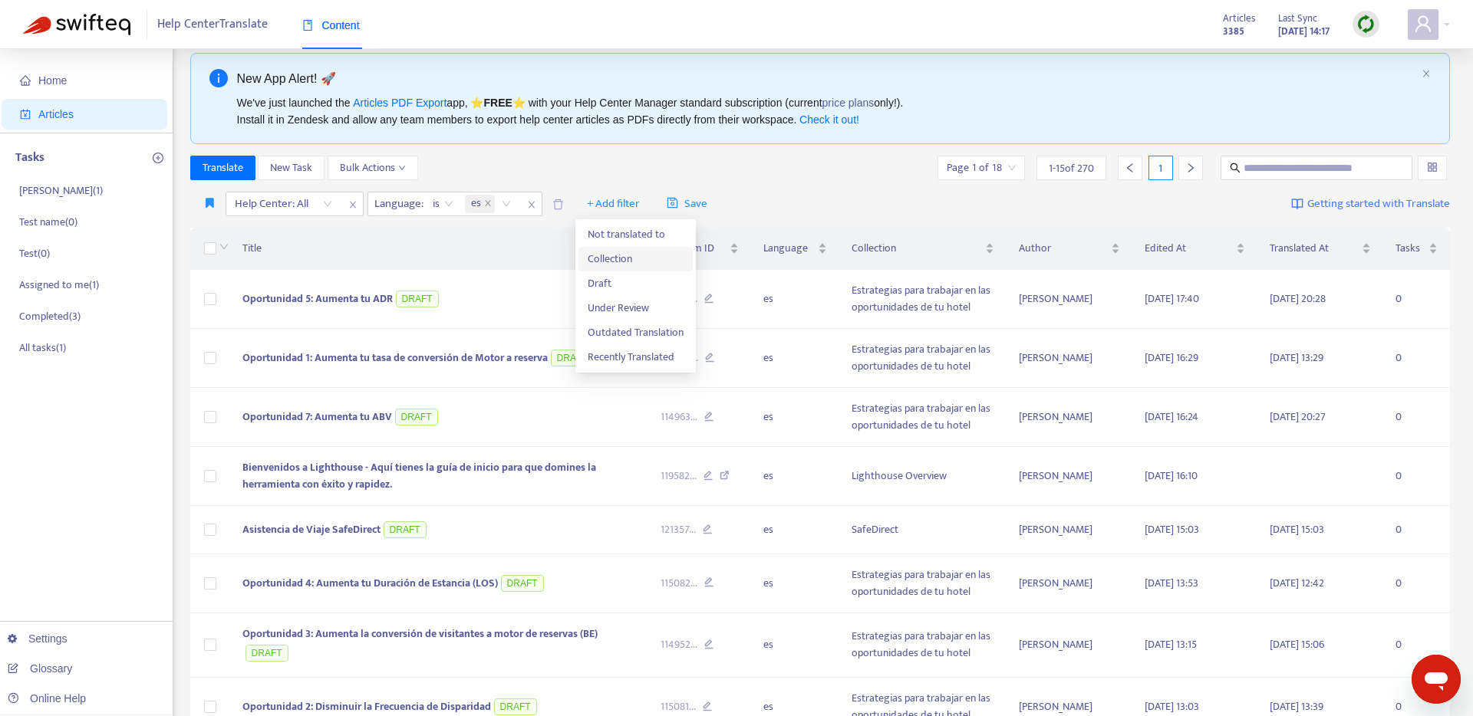
click at [641, 260] on span "Collection" at bounding box center [636, 259] width 96 height 17
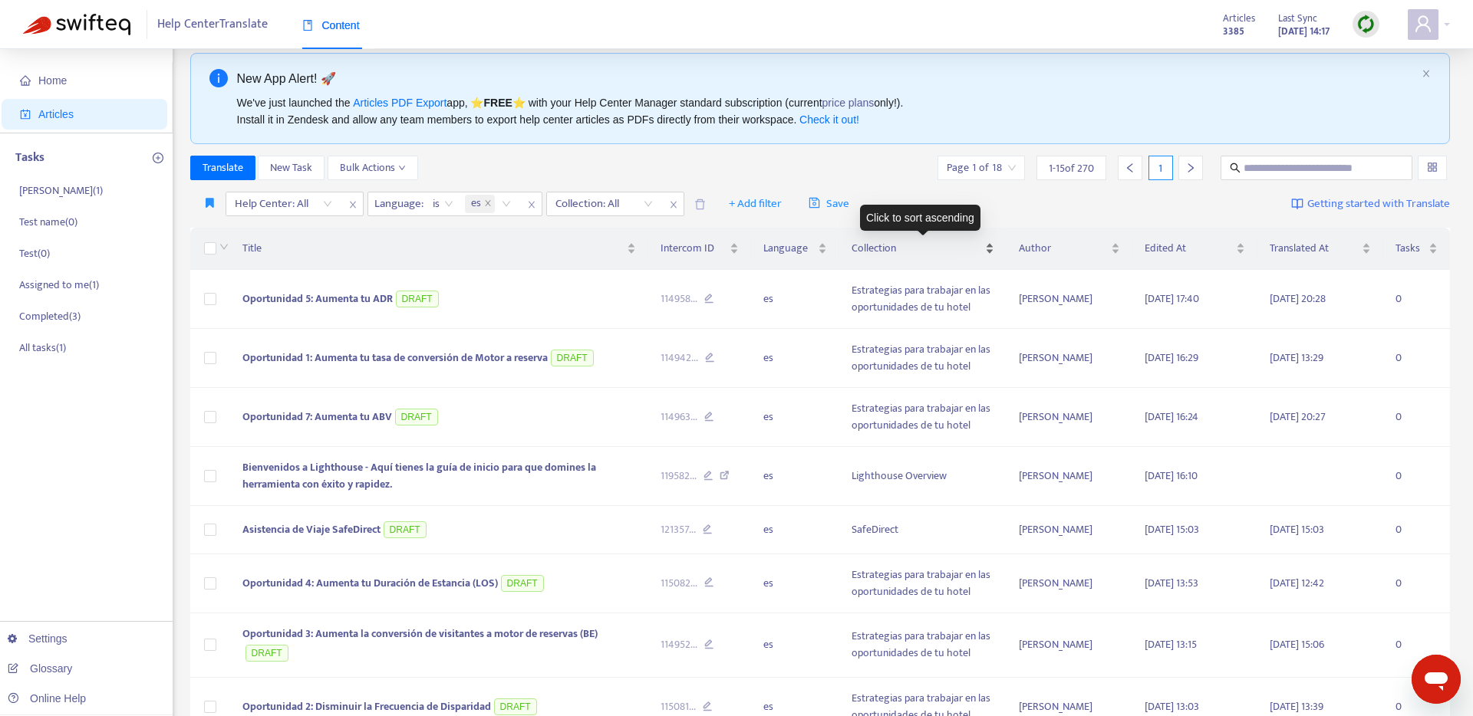
click at [891, 248] on span "Collection" at bounding box center [916, 248] width 130 height 17
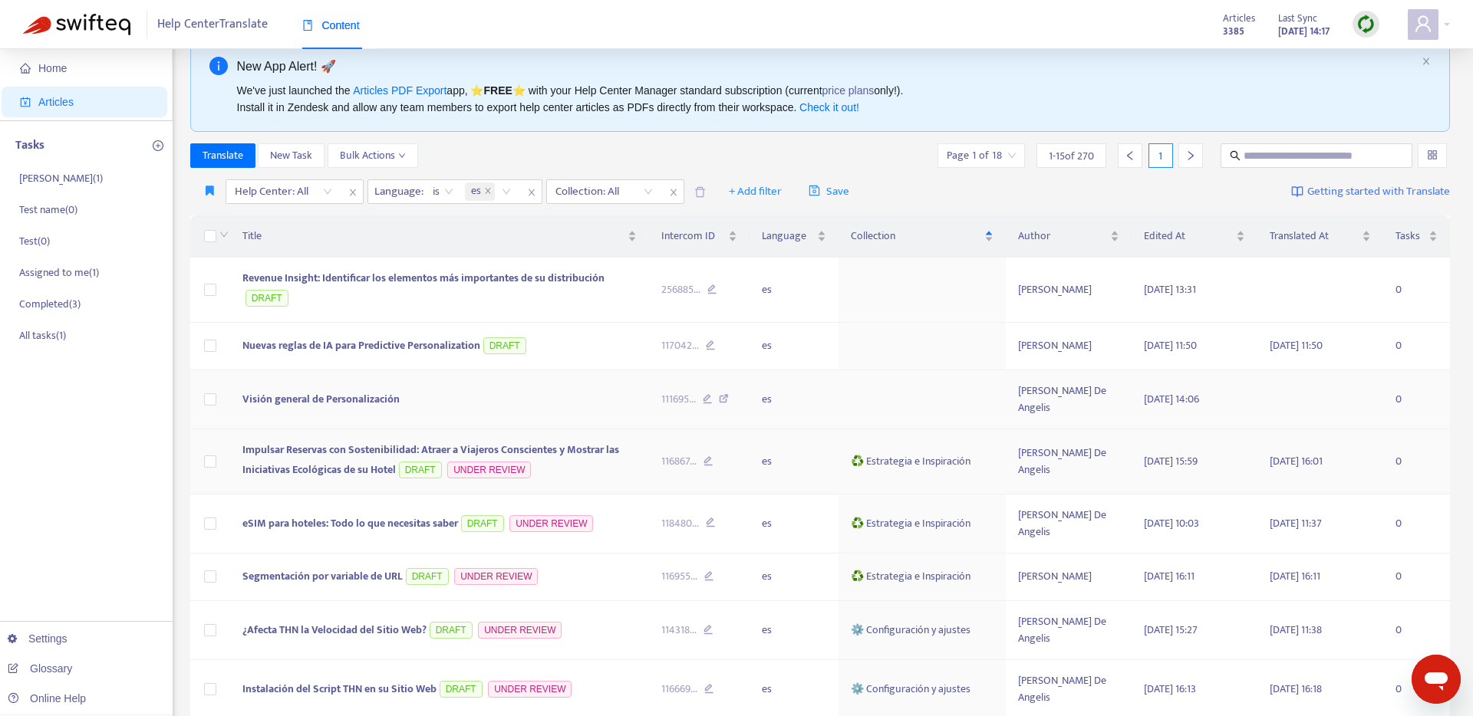
scroll to position [26, 0]
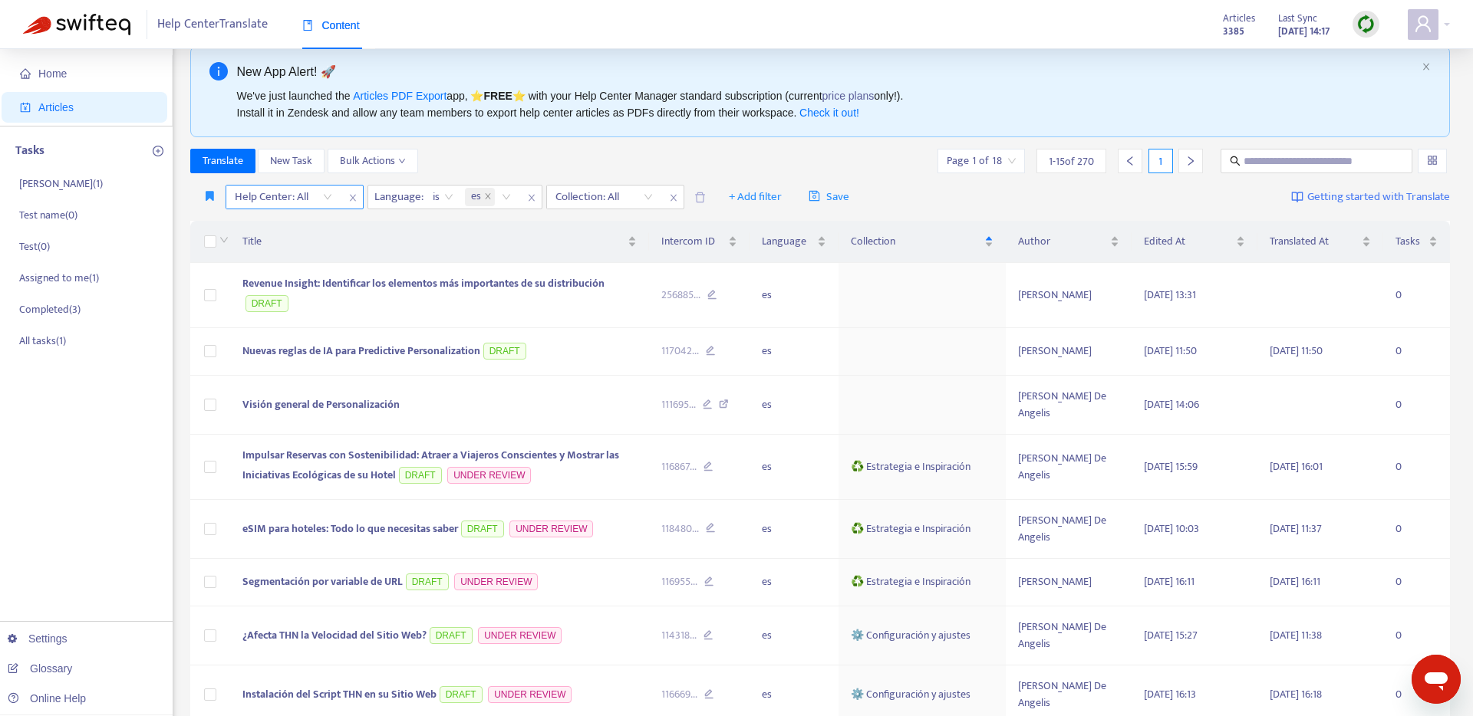
click at [302, 199] on div at bounding box center [275, 197] width 93 height 18
click at [310, 249] on div "THN Help Center" at bounding box center [371, 251] width 267 height 17
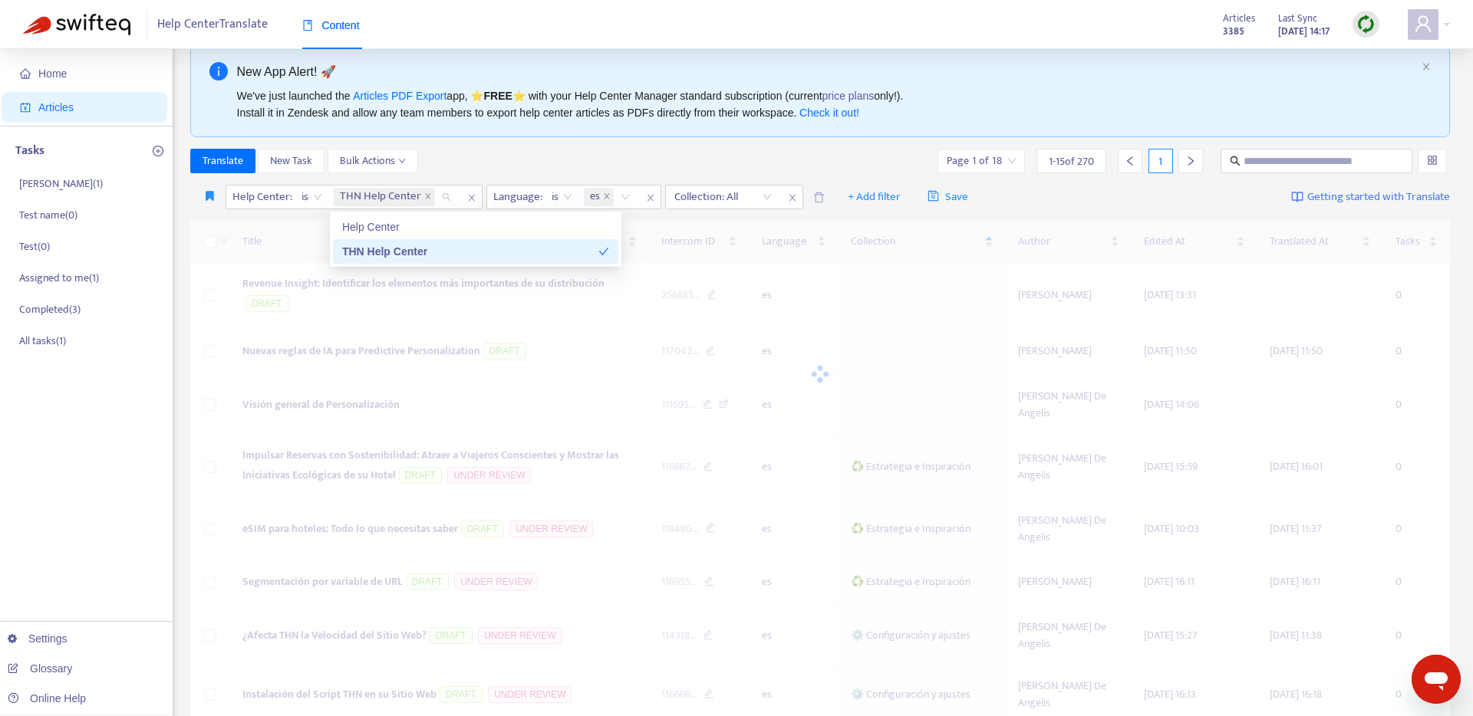
click at [669, 171] on div "Translate New Task Bulk Actions Page 1 of 18 1 - 15 of 270 1" at bounding box center [820, 161] width 1260 height 25
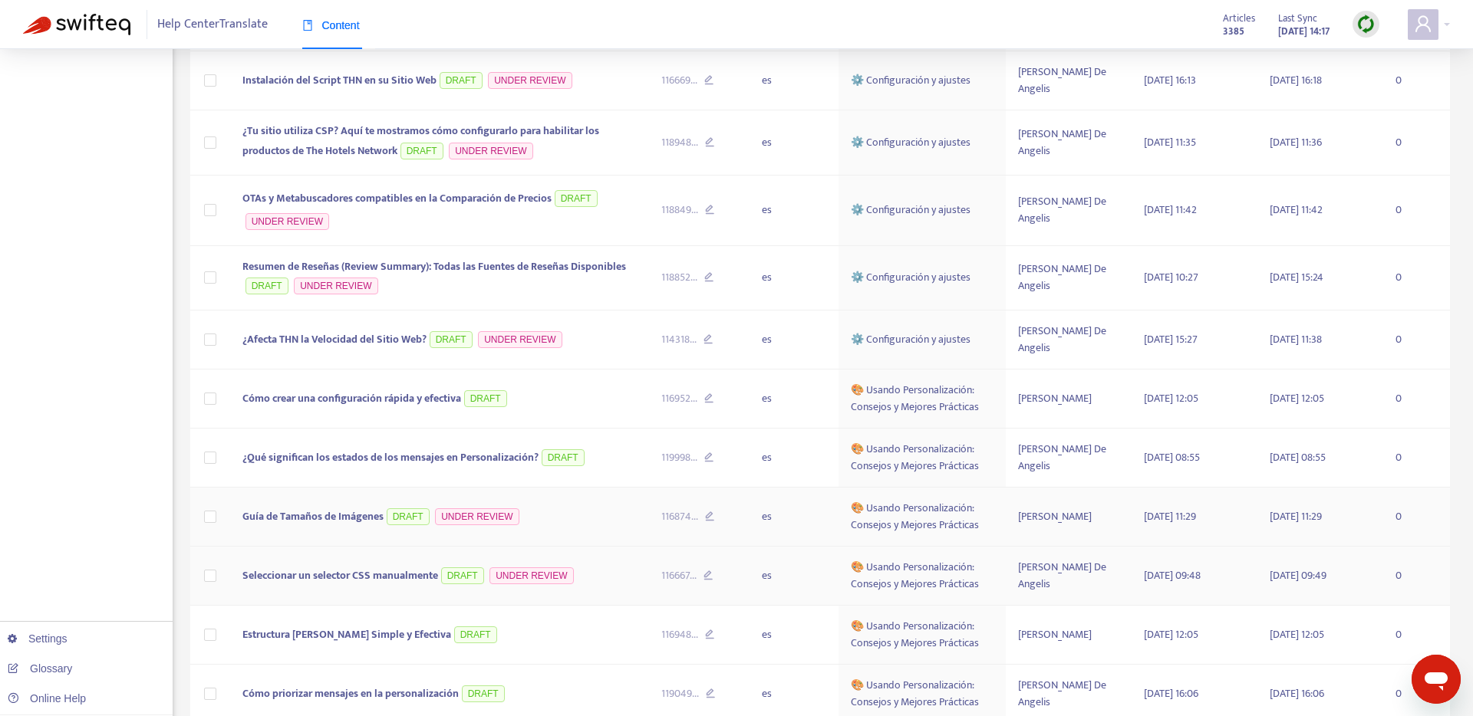
scroll to position [529, 0]
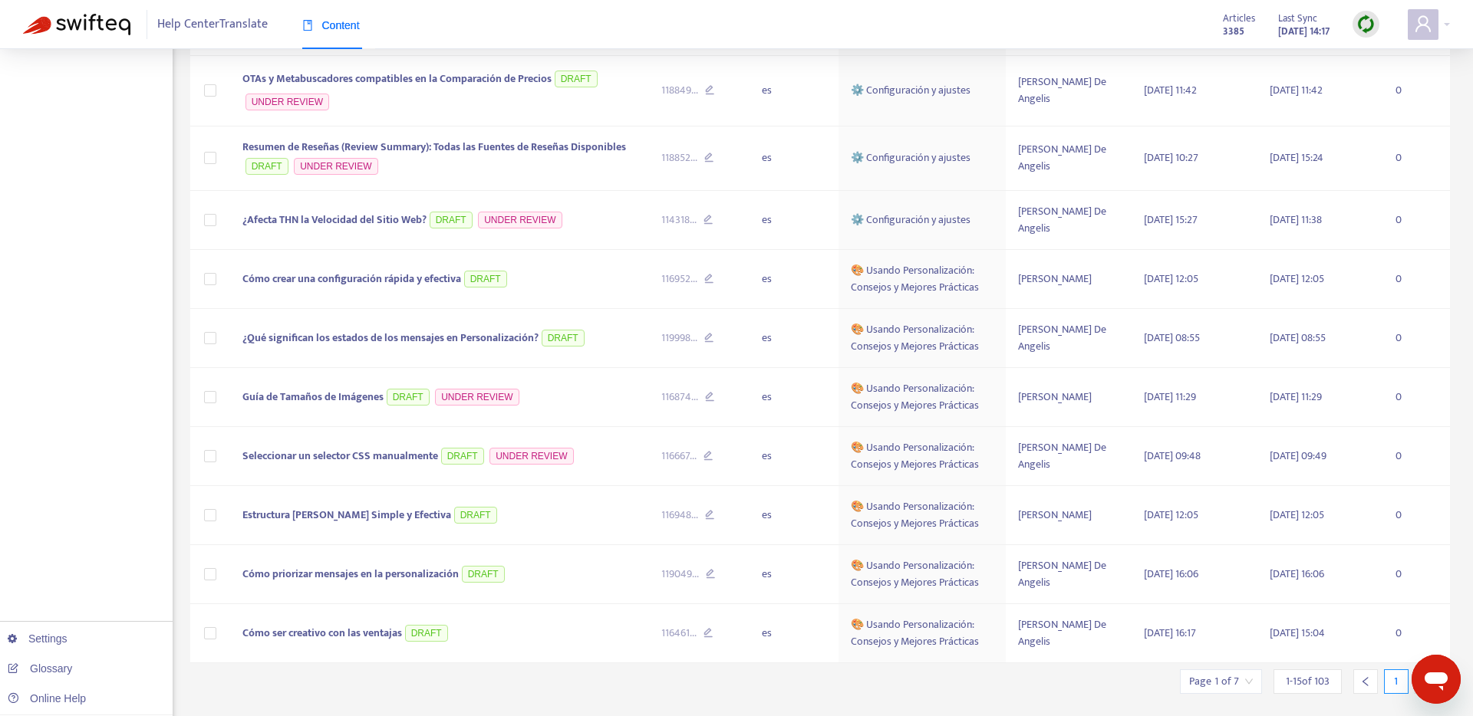
click at [1427, 677] on icon "right" at bounding box center [1426, 682] width 11 height 11
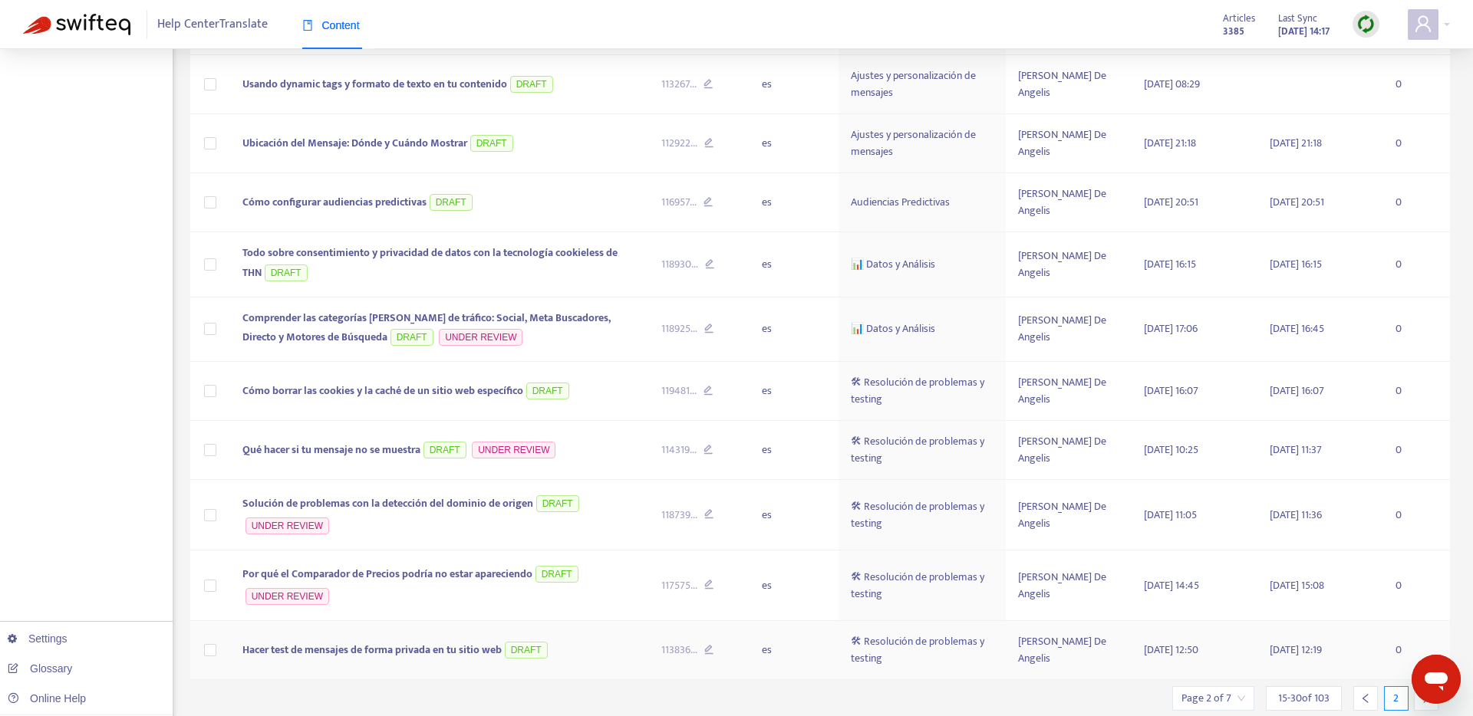
click at [1427, 644] on td "0" at bounding box center [1416, 650] width 67 height 59
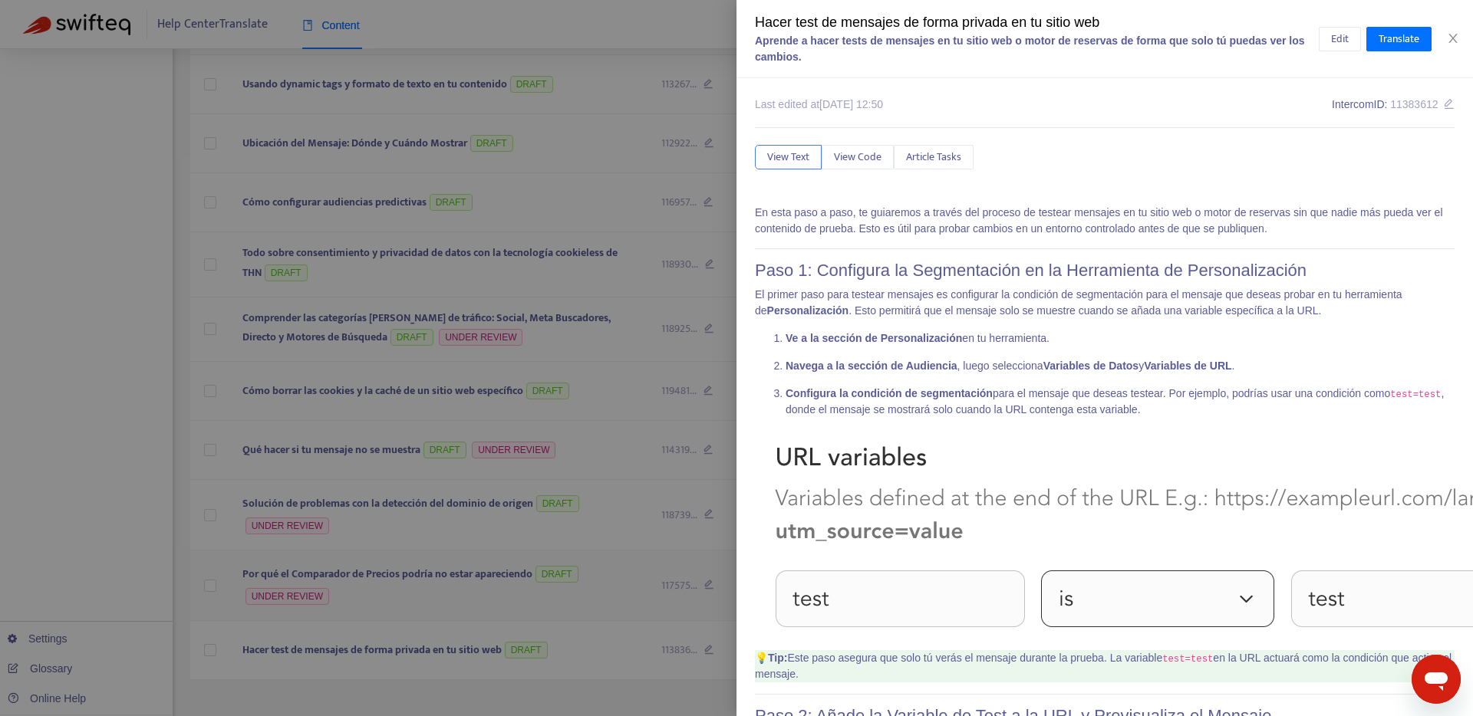
click at [411, 544] on div at bounding box center [736, 358] width 1473 height 716
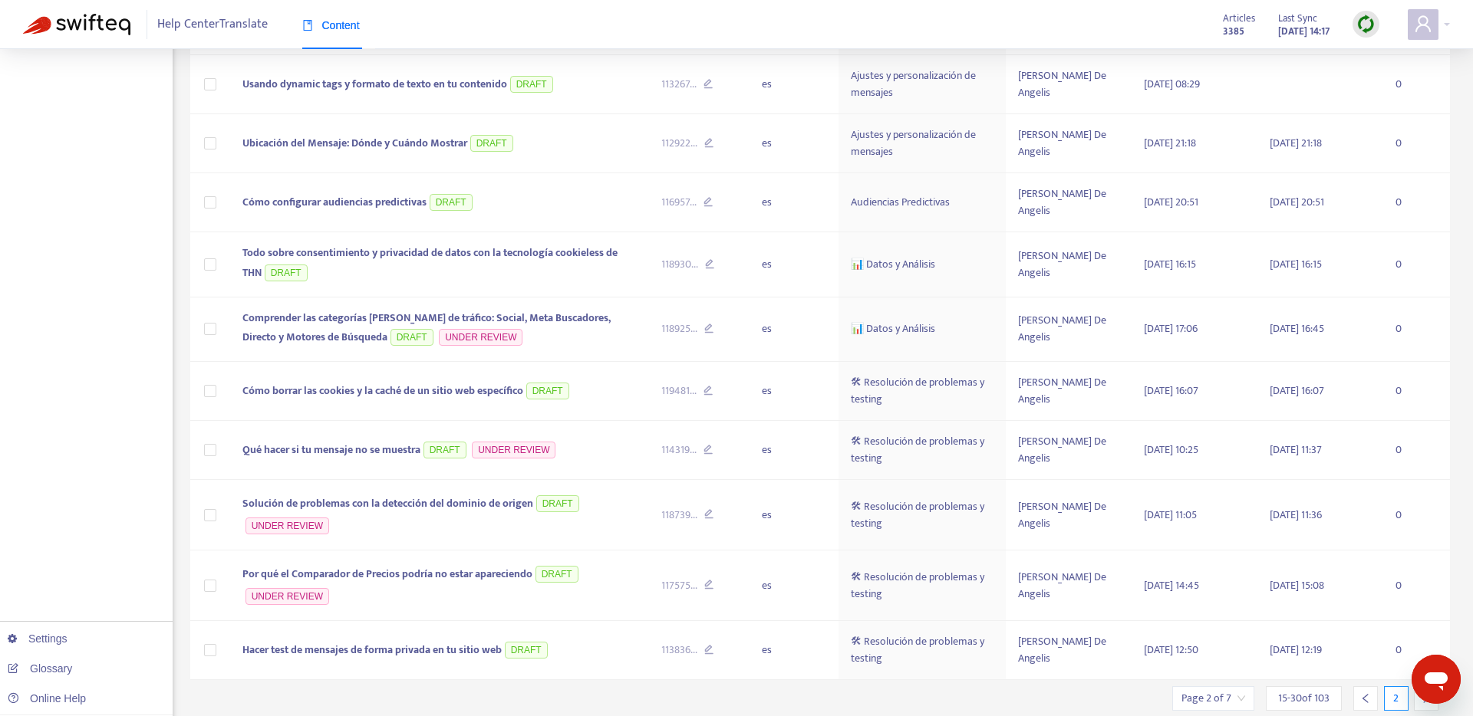
click at [1418, 687] on div at bounding box center [1426, 699] width 25 height 25
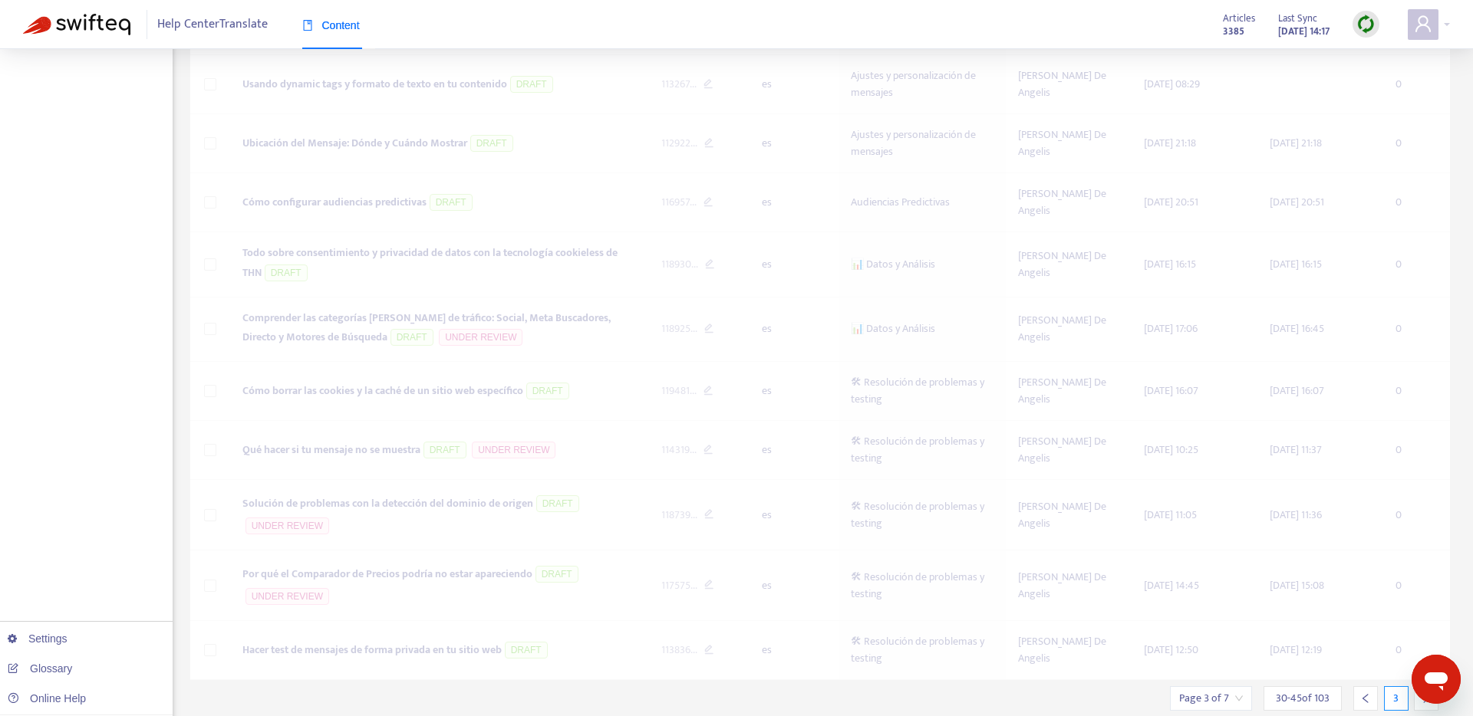
scroll to position [406, 0]
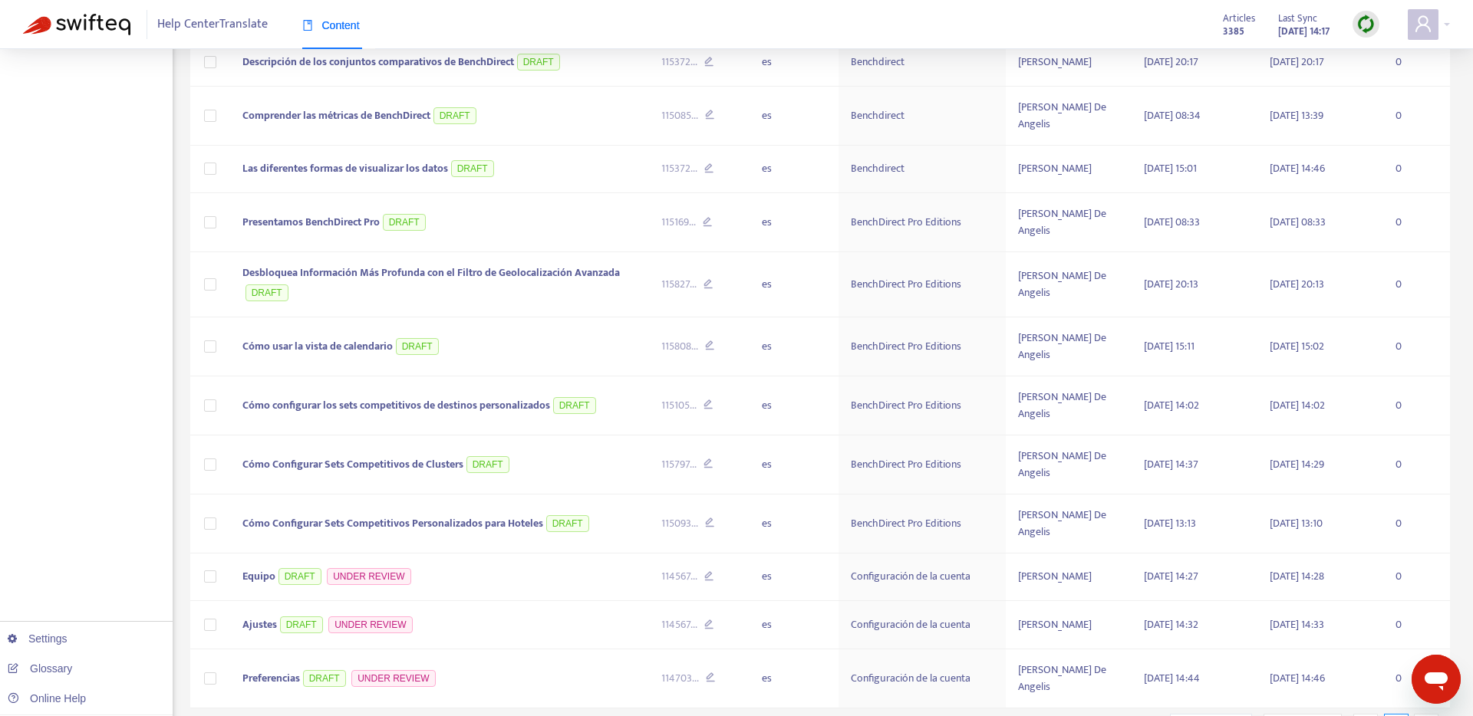
click at [1418, 714] on div at bounding box center [1426, 726] width 25 height 25
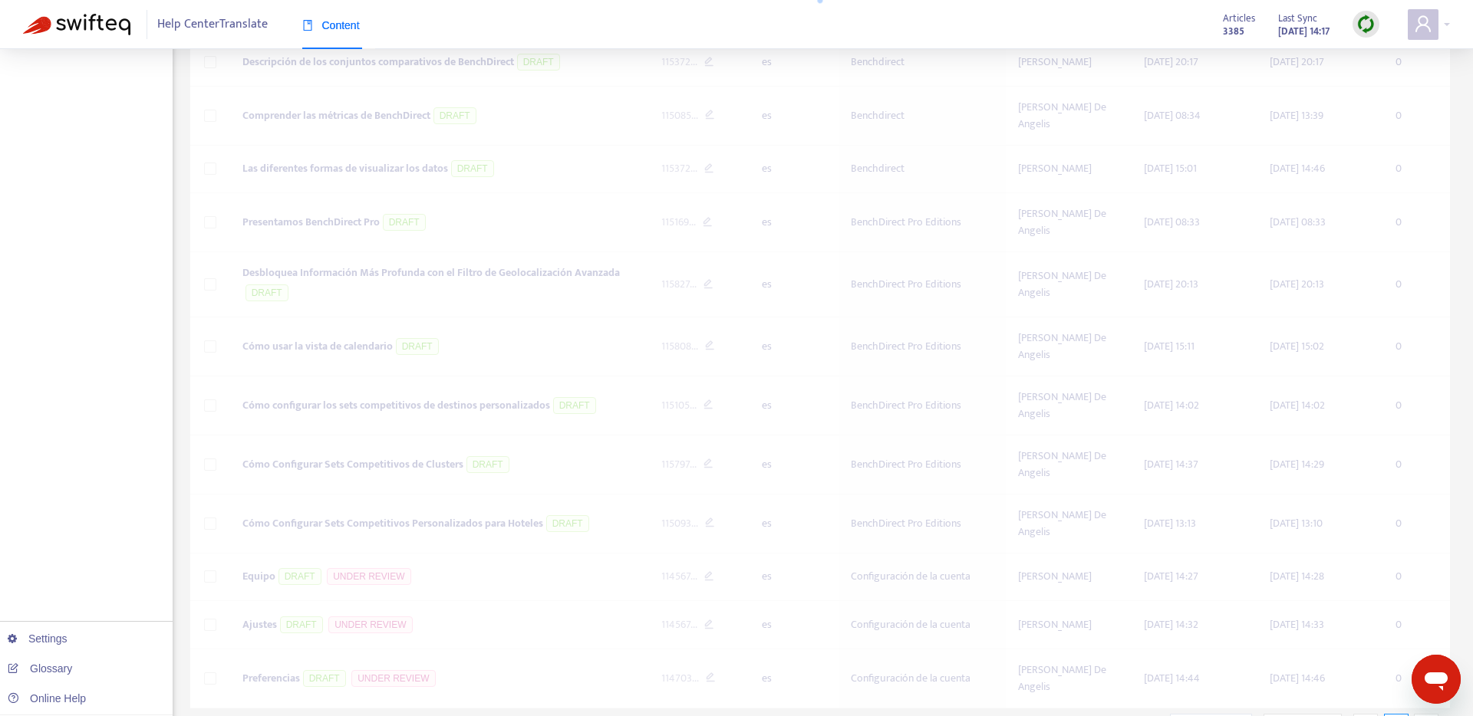
scroll to position [412, 0]
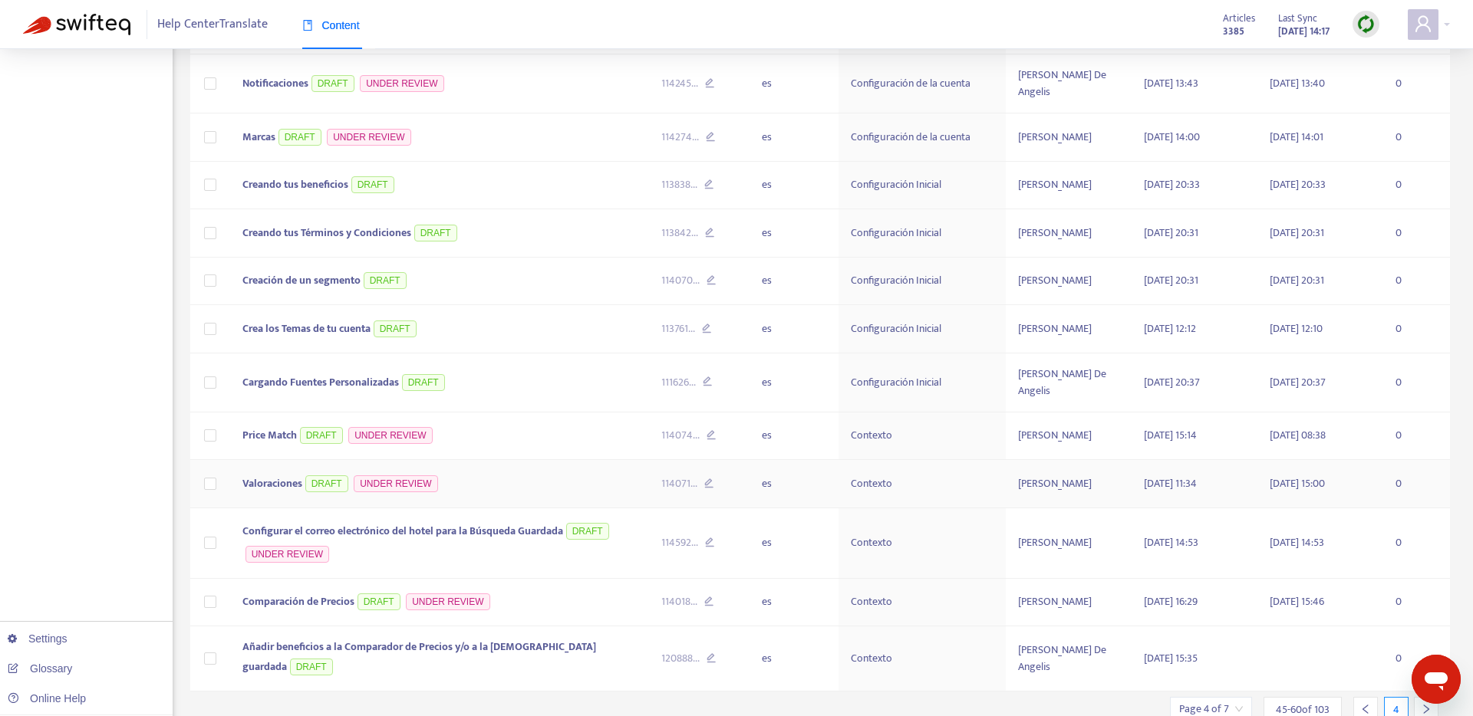
click at [477, 460] on td "Valoraciones DRAFT UNDER REVIEW" at bounding box center [439, 484] width 419 height 48
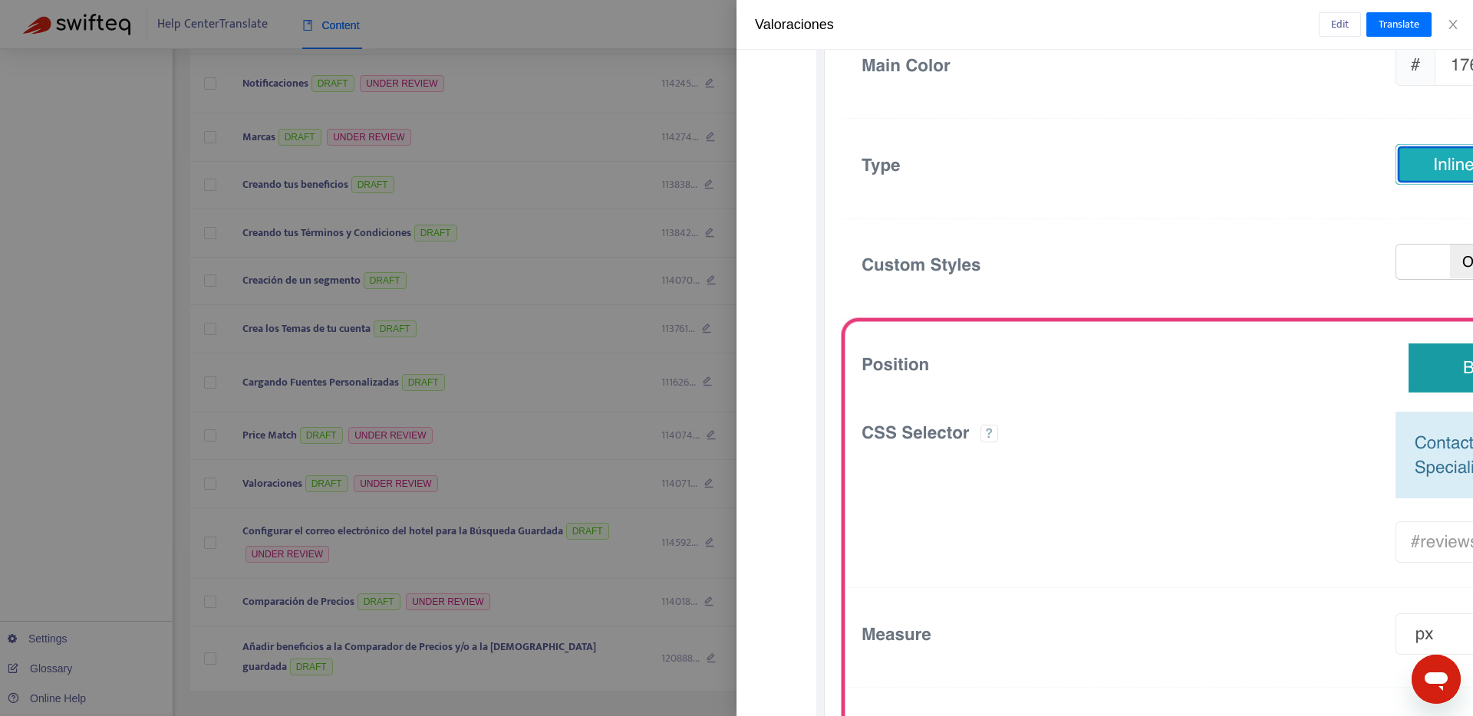
scroll to position [7777, 0]
drag, startPoint x: 104, startPoint y: 677, endPoint x: 60, endPoint y: 668, distance: 44.5
click at [100, 677] on div at bounding box center [736, 358] width 1473 height 716
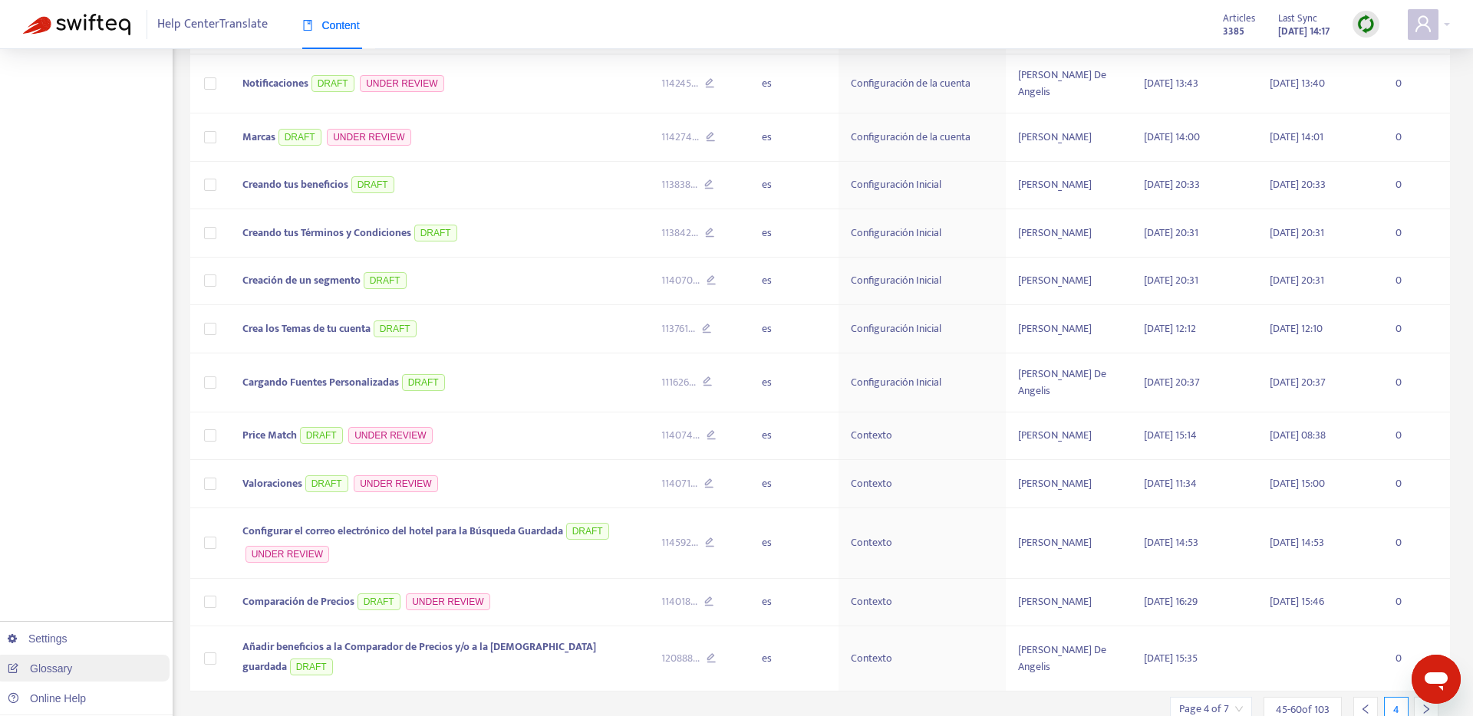
click at [58, 668] on link "Glossary" at bounding box center [40, 669] width 64 height 12
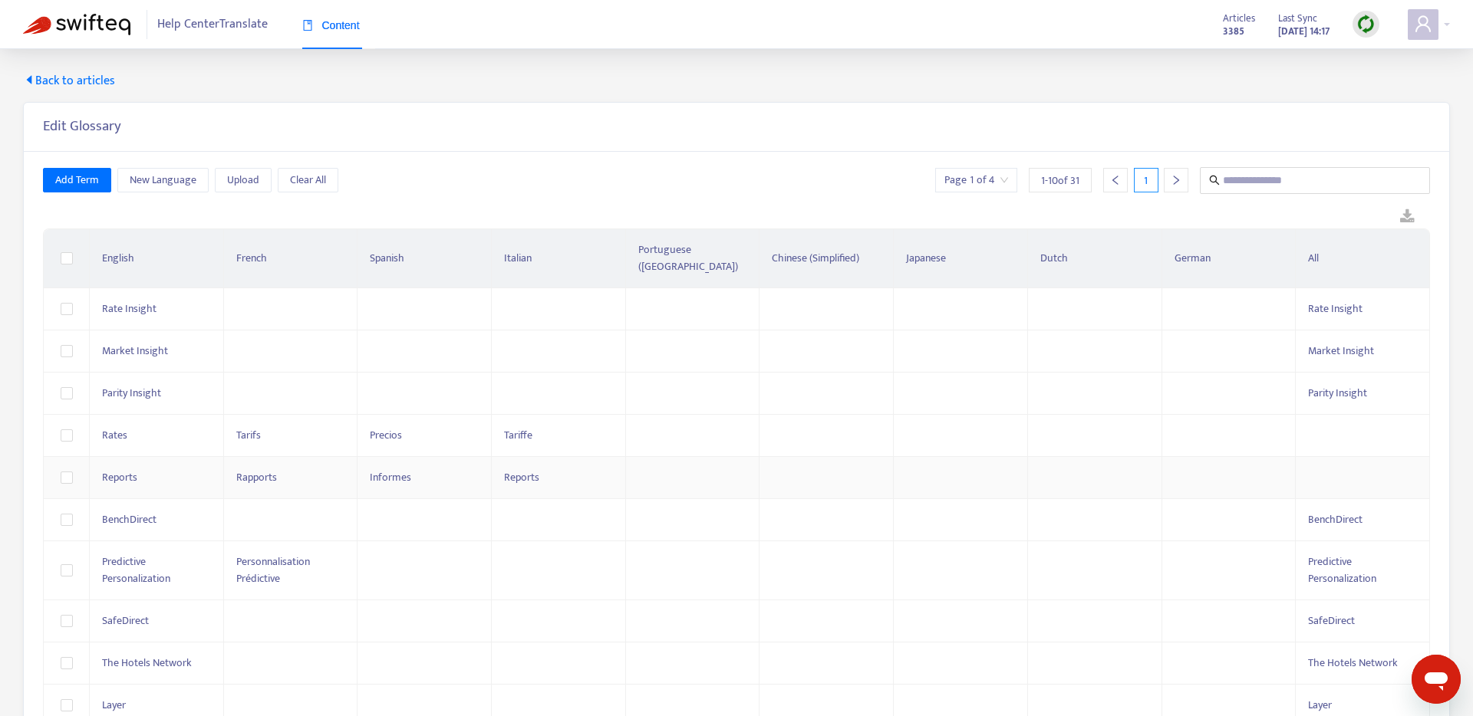
scroll to position [49, 0]
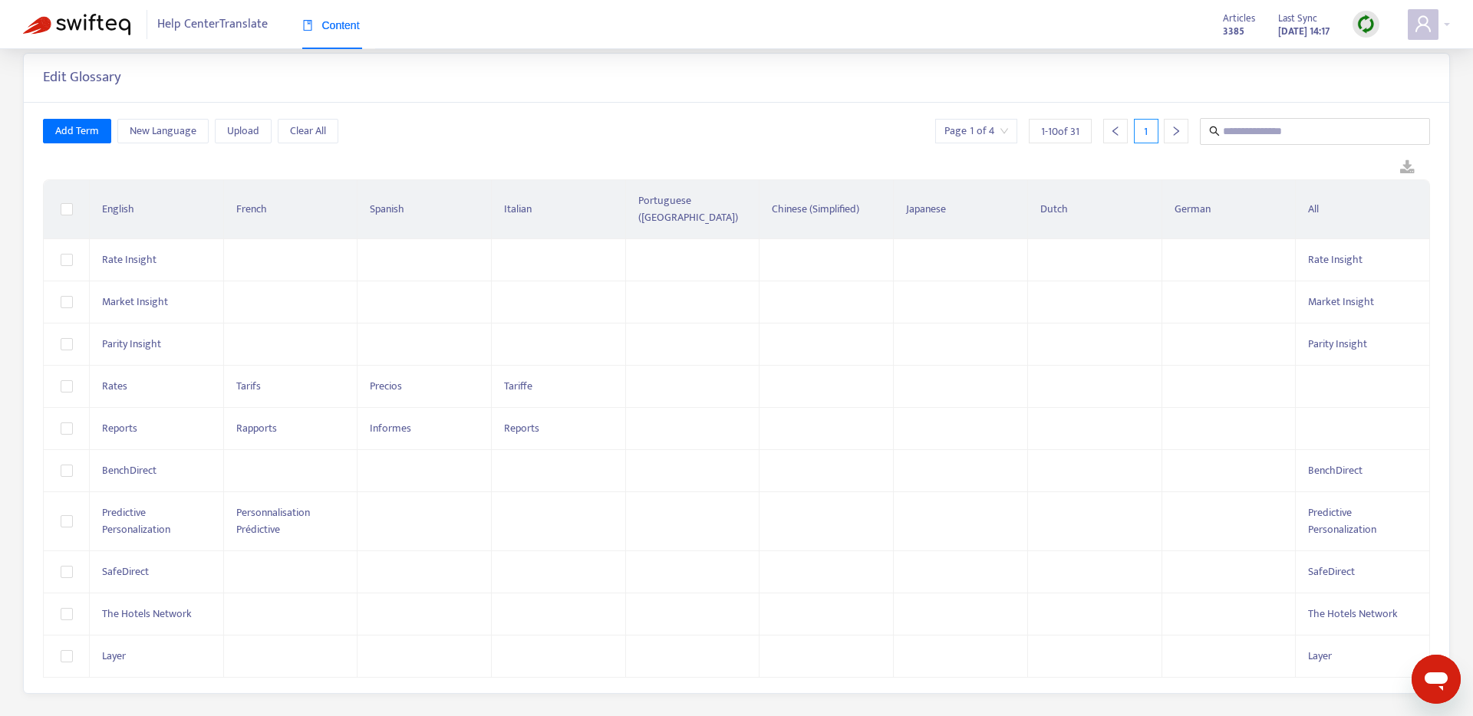
click at [1178, 136] on icon "right" at bounding box center [1176, 131] width 11 height 11
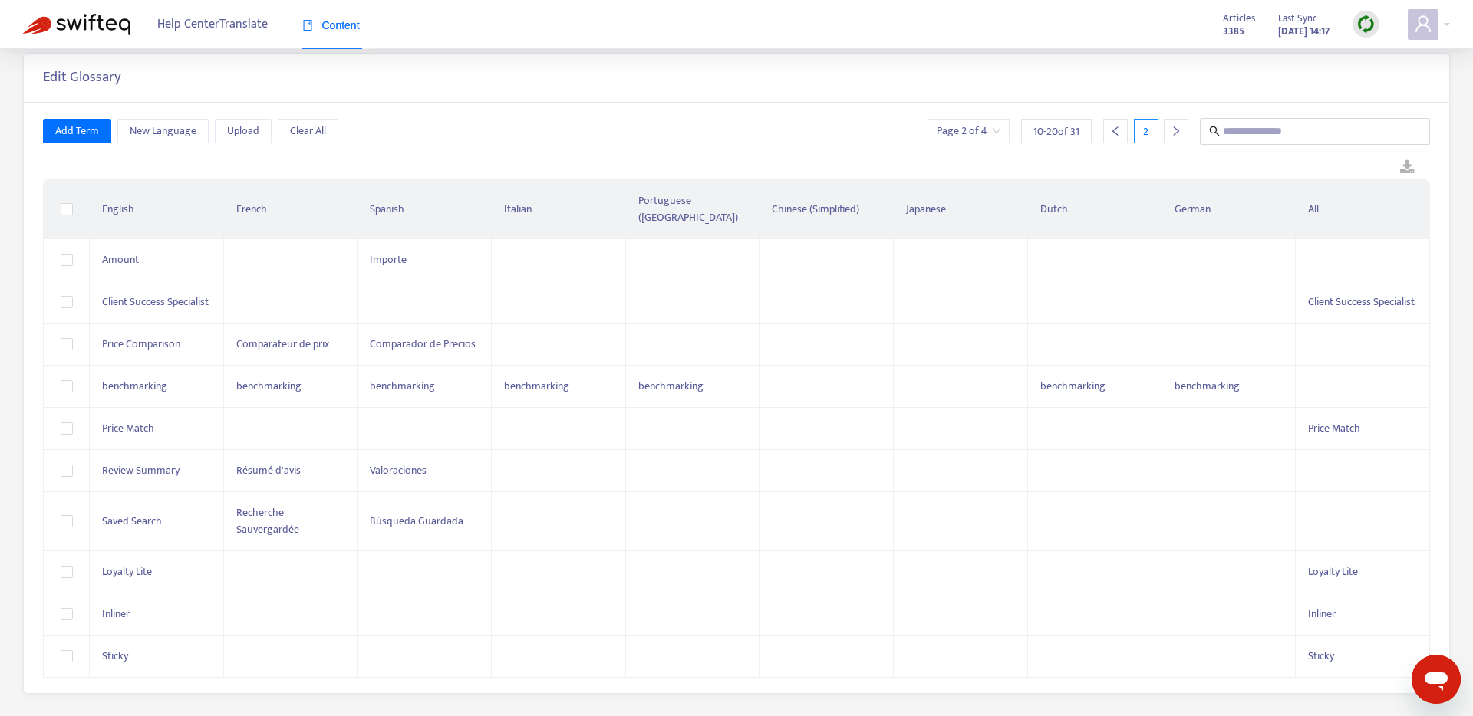
click at [1178, 136] on icon "right" at bounding box center [1176, 131] width 11 height 11
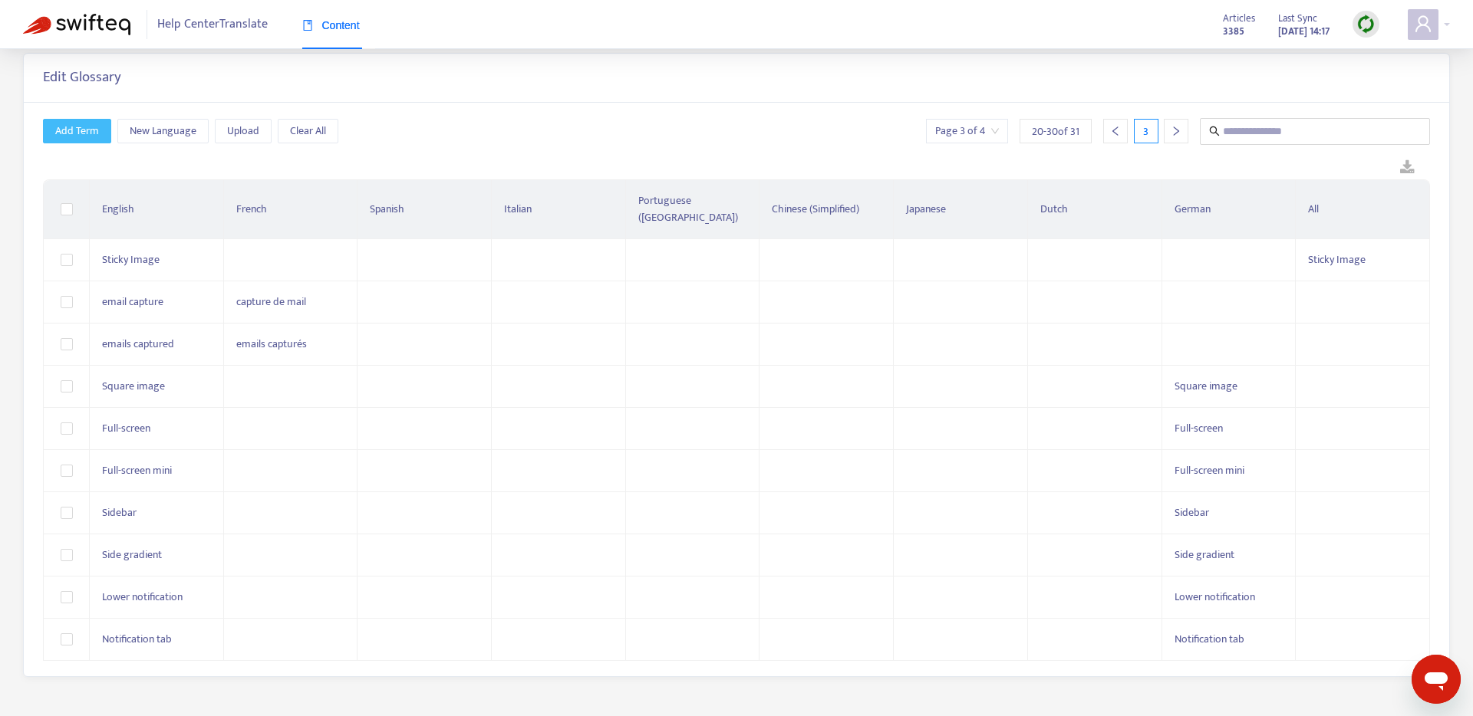
click at [102, 141] on button "Add Term" at bounding box center [77, 131] width 68 height 25
drag, startPoint x: 103, startPoint y: 179, endPoint x: 122, endPoint y: 199, distance: 27.7
click at [104, 180] on th "English" at bounding box center [157, 209] width 134 height 59
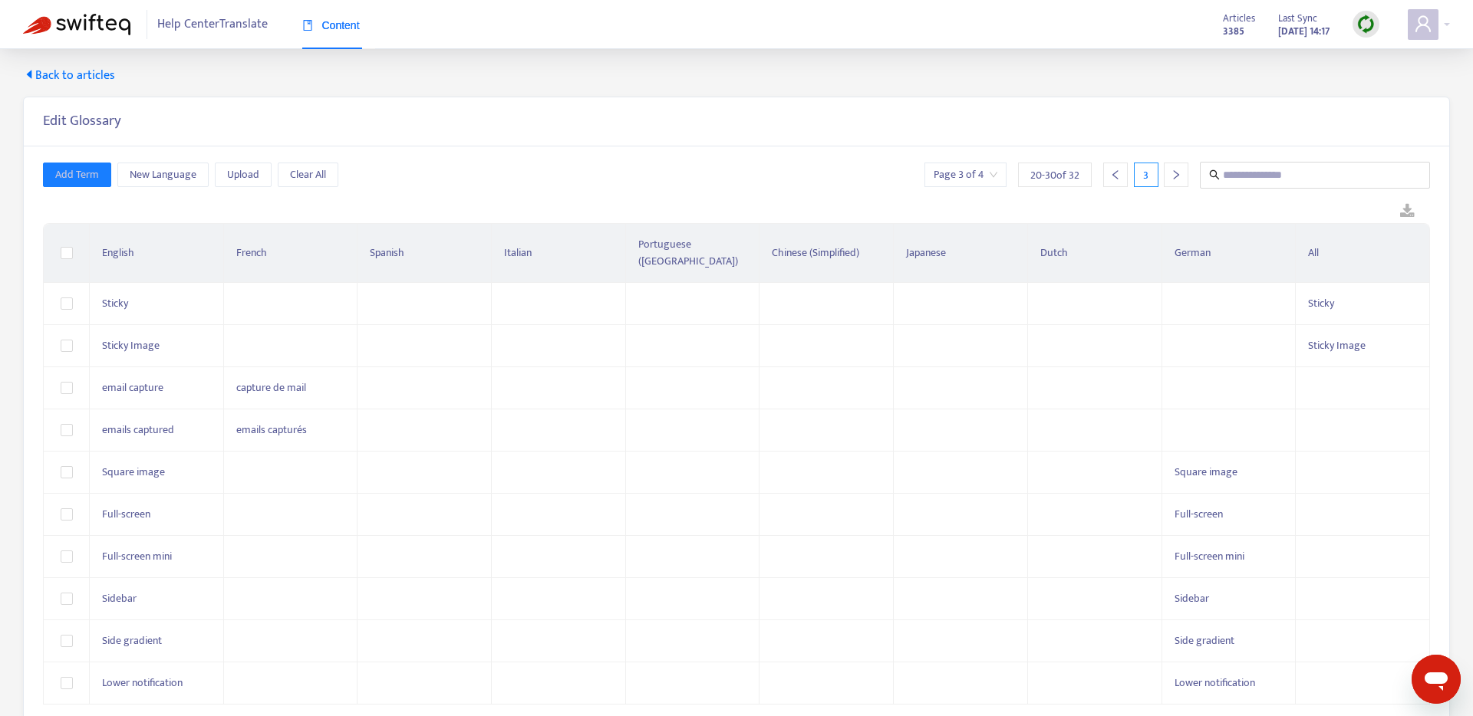
scroll to position [3, 0]
click at [1108, 179] on div at bounding box center [1115, 177] width 25 height 25
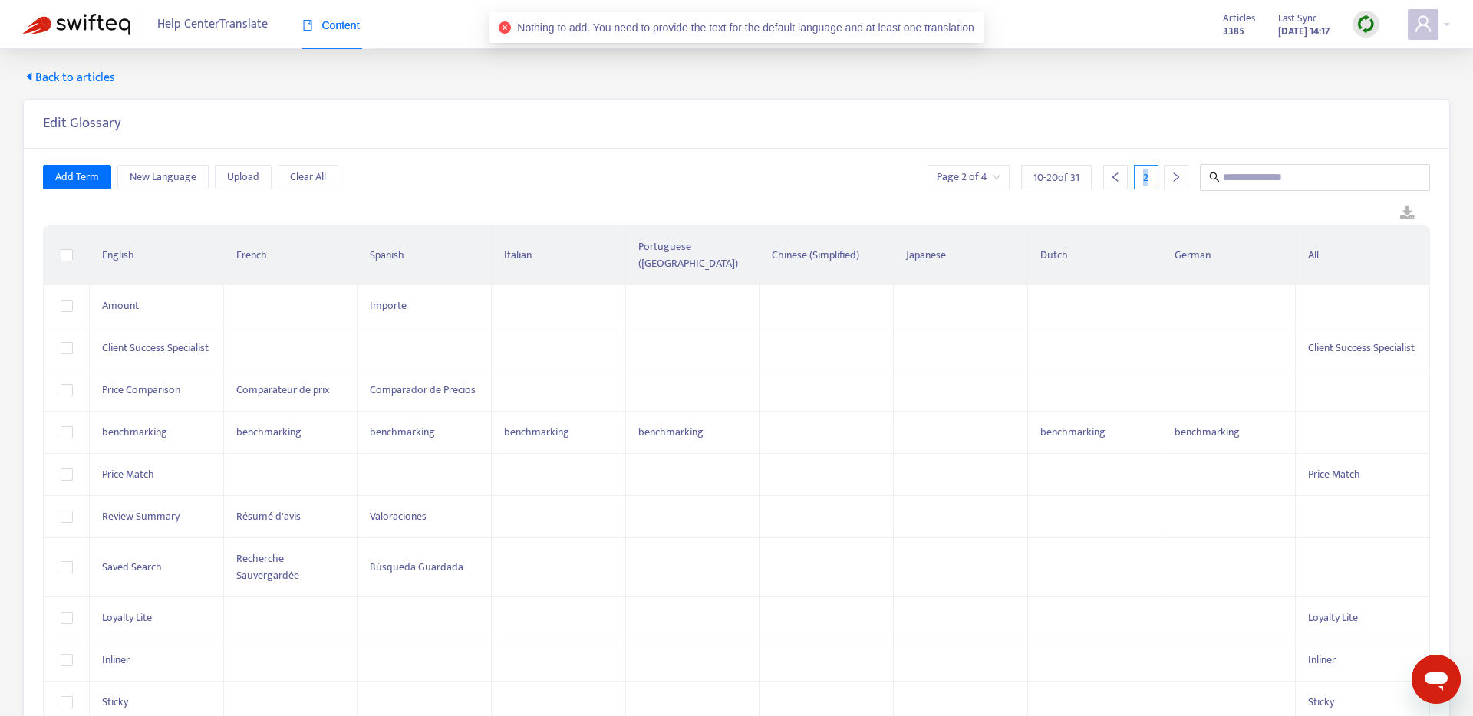
click at [1108, 179] on div at bounding box center [1115, 177] width 25 height 25
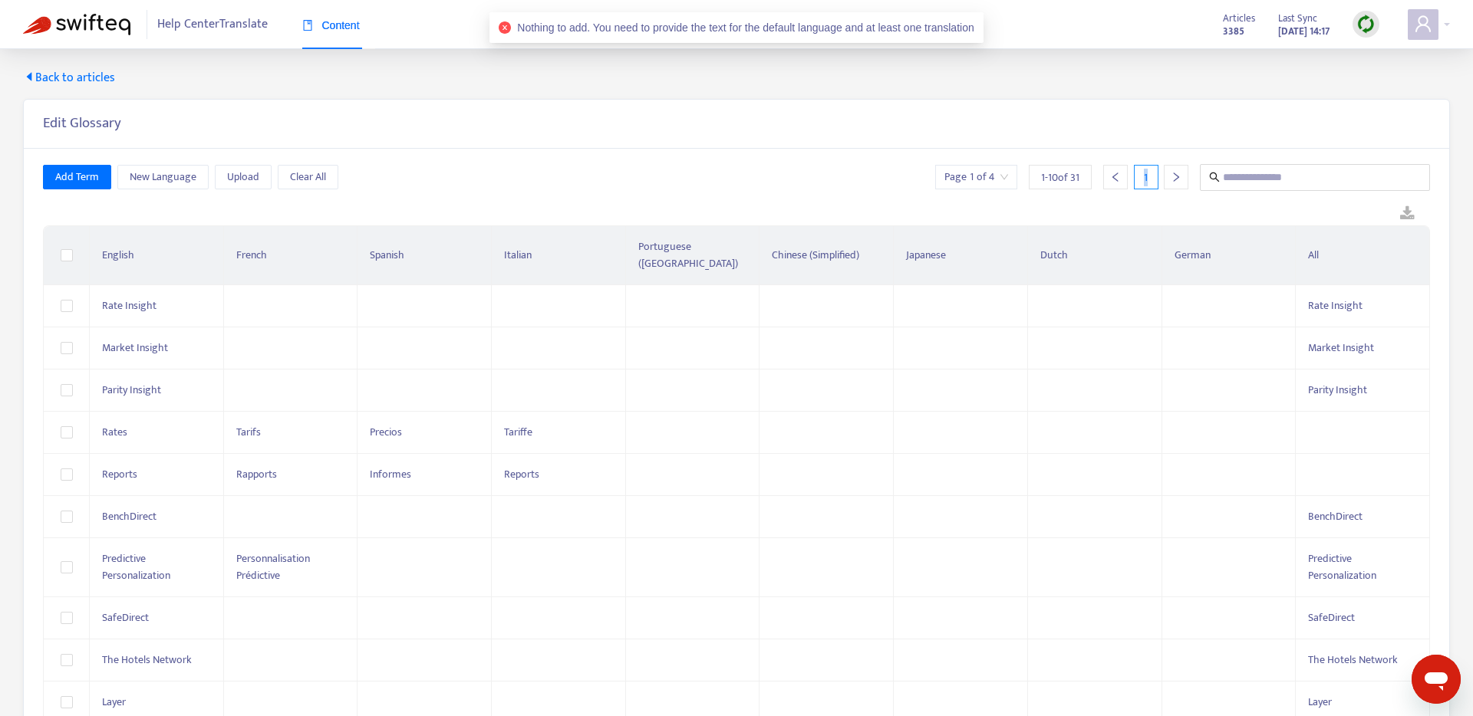
click at [1107, 179] on div at bounding box center [1115, 177] width 25 height 25
click at [84, 173] on span "Add Term" at bounding box center [77, 177] width 44 height 17
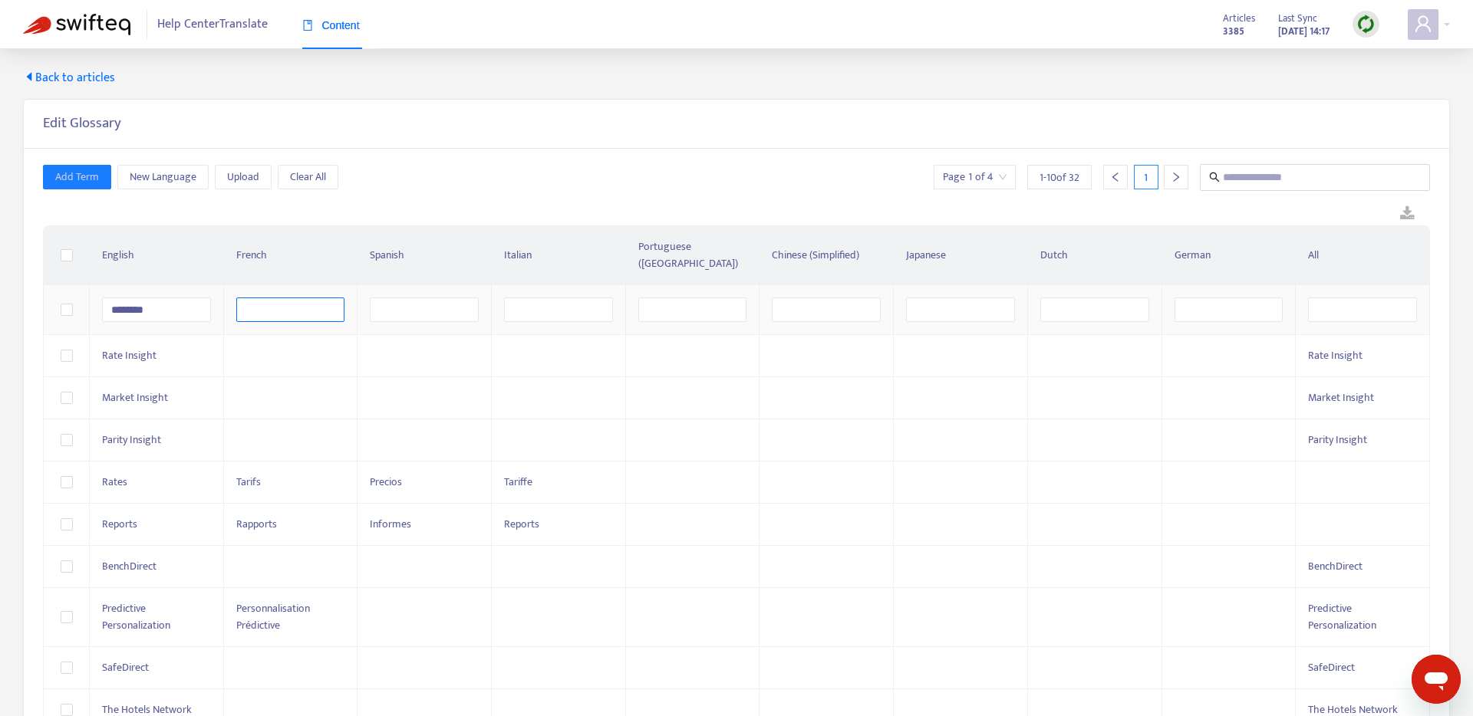
drag, startPoint x: 127, startPoint y: 295, endPoint x: 240, endPoint y: 285, distance: 113.1
click at [81, 288] on tr "********" at bounding box center [737, 310] width 1386 height 50
type input "********"
click at [1355, 298] on input "text" at bounding box center [1362, 310] width 109 height 25
paste input "********"
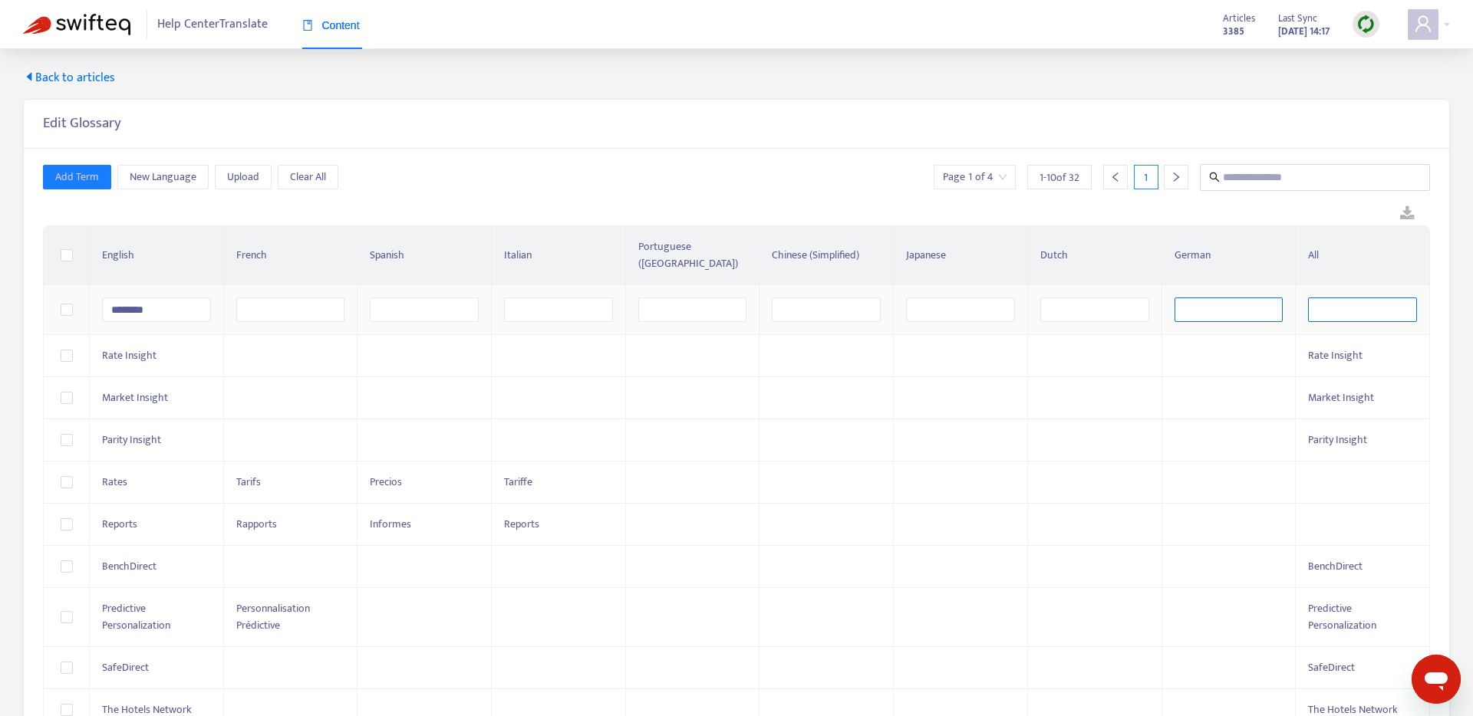
type input "********"
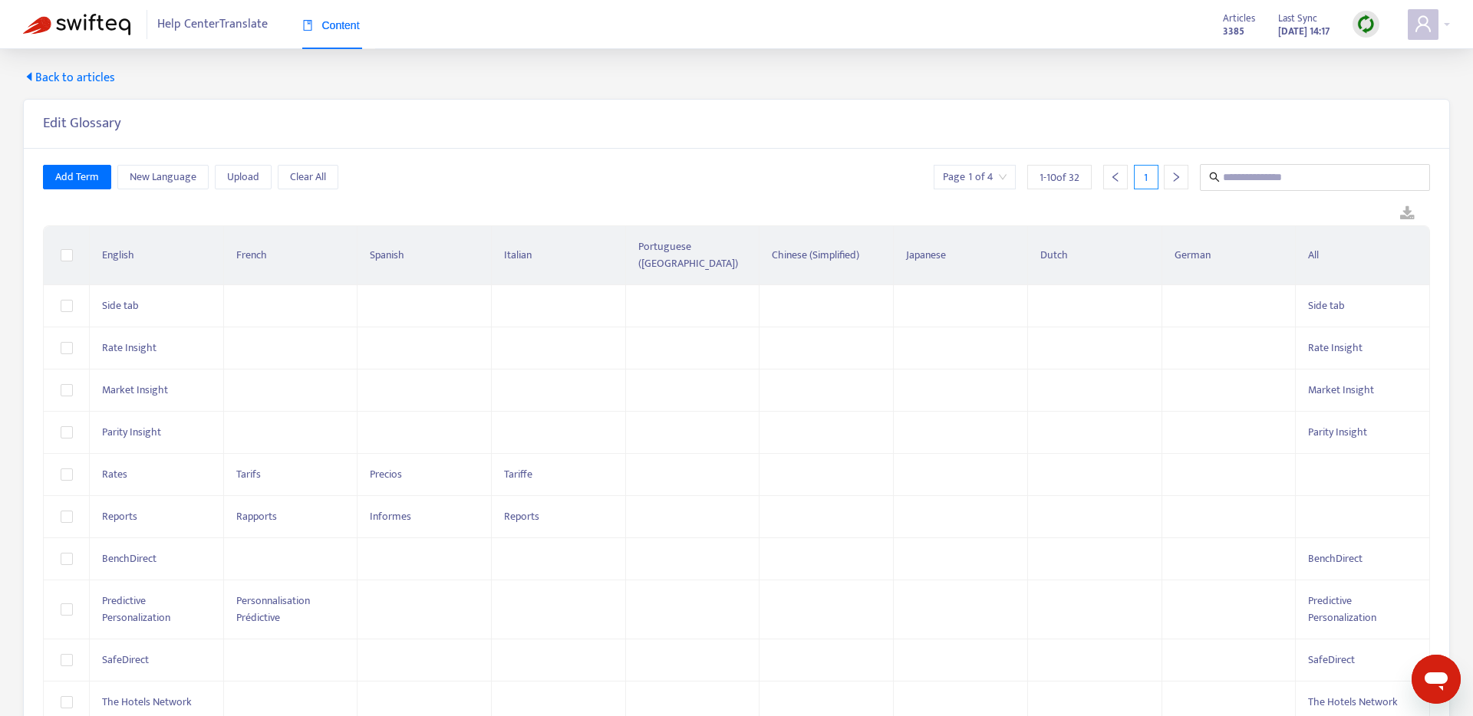
click at [125, 220] on div at bounding box center [736, 214] width 1387 height 23
click at [84, 176] on span "Add Term" at bounding box center [77, 177] width 44 height 17
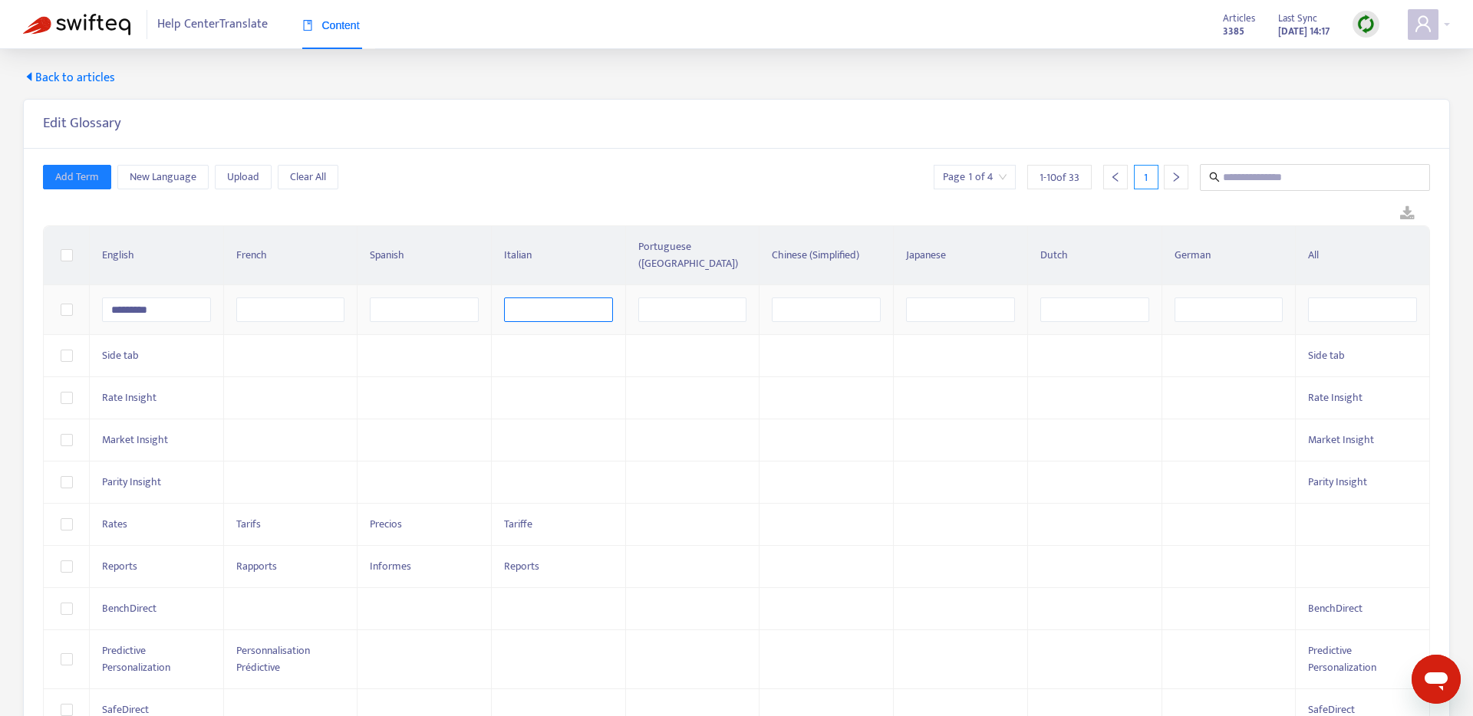
drag, startPoint x: 81, startPoint y: 286, endPoint x: 523, endPoint y: 288, distance: 441.8
click at [71, 285] on tr "*********" at bounding box center [737, 310] width 1386 height 50
type input "*********"
drag, startPoint x: 1308, startPoint y: 292, endPoint x: 1334, endPoint y: 296, distance: 26.4
click at [1312, 298] on input "text" at bounding box center [1362, 310] width 109 height 25
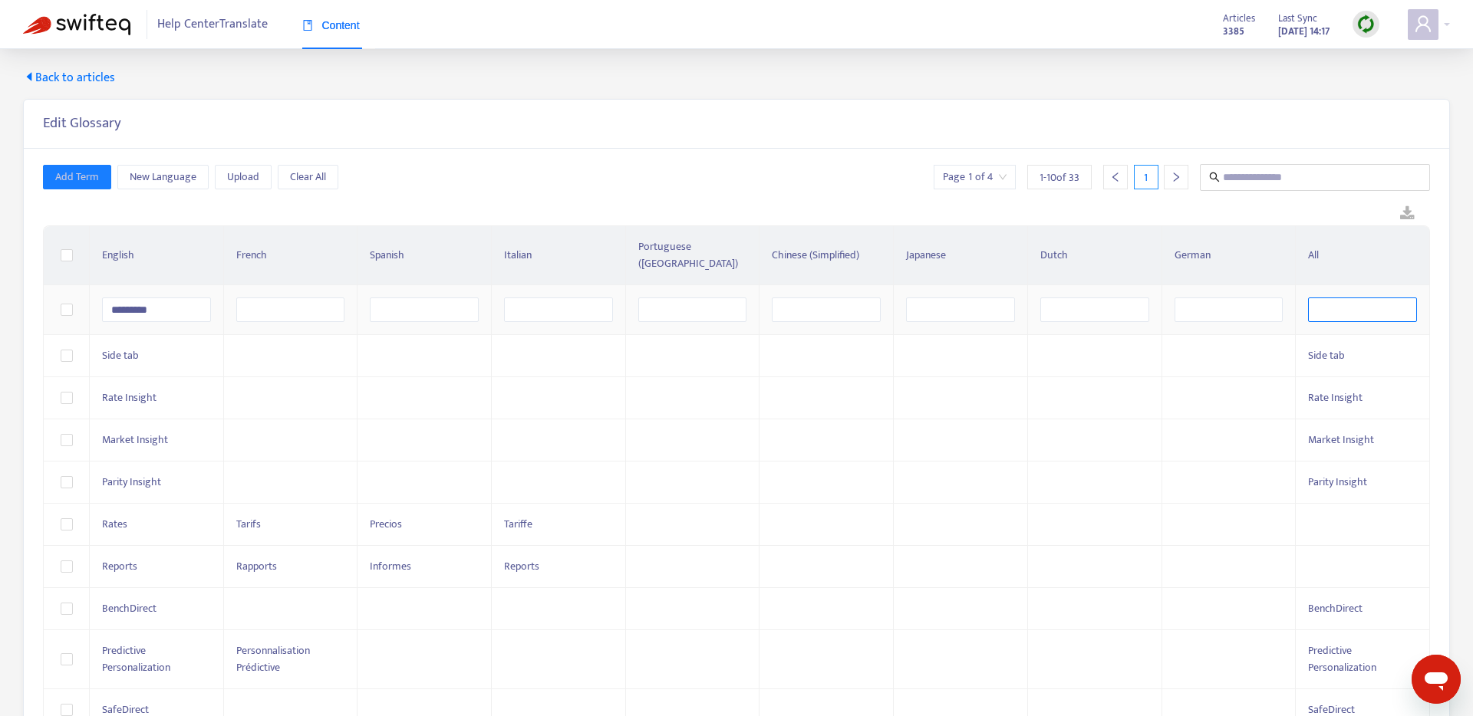
paste input "*********"
type input "*********"
click at [545, 186] on div "Add Term New Language Upload Clear All Page 1 of 4 1 - 10 of 33 1" at bounding box center [736, 177] width 1387 height 27
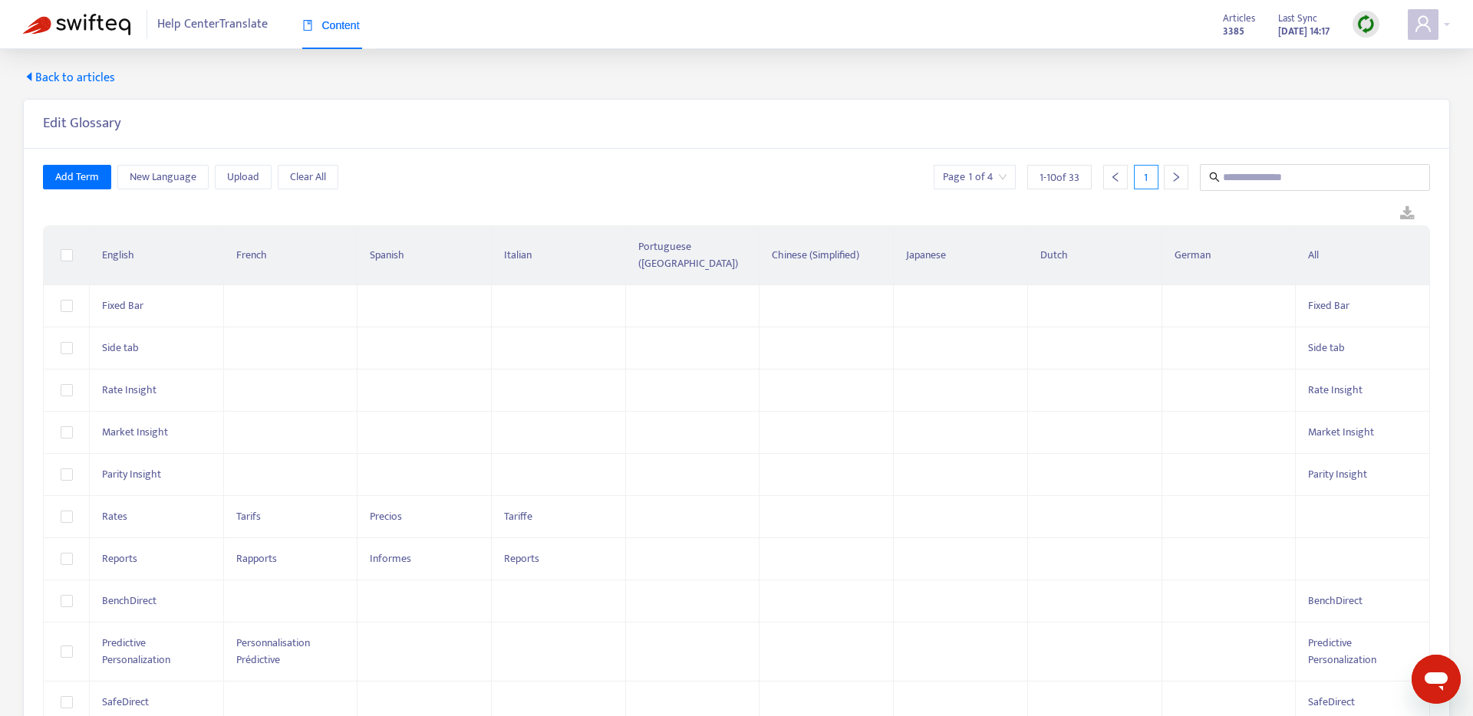
click at [49, 75] on span "Back to articles" at bounding box center [69, 78] width 92 height 18
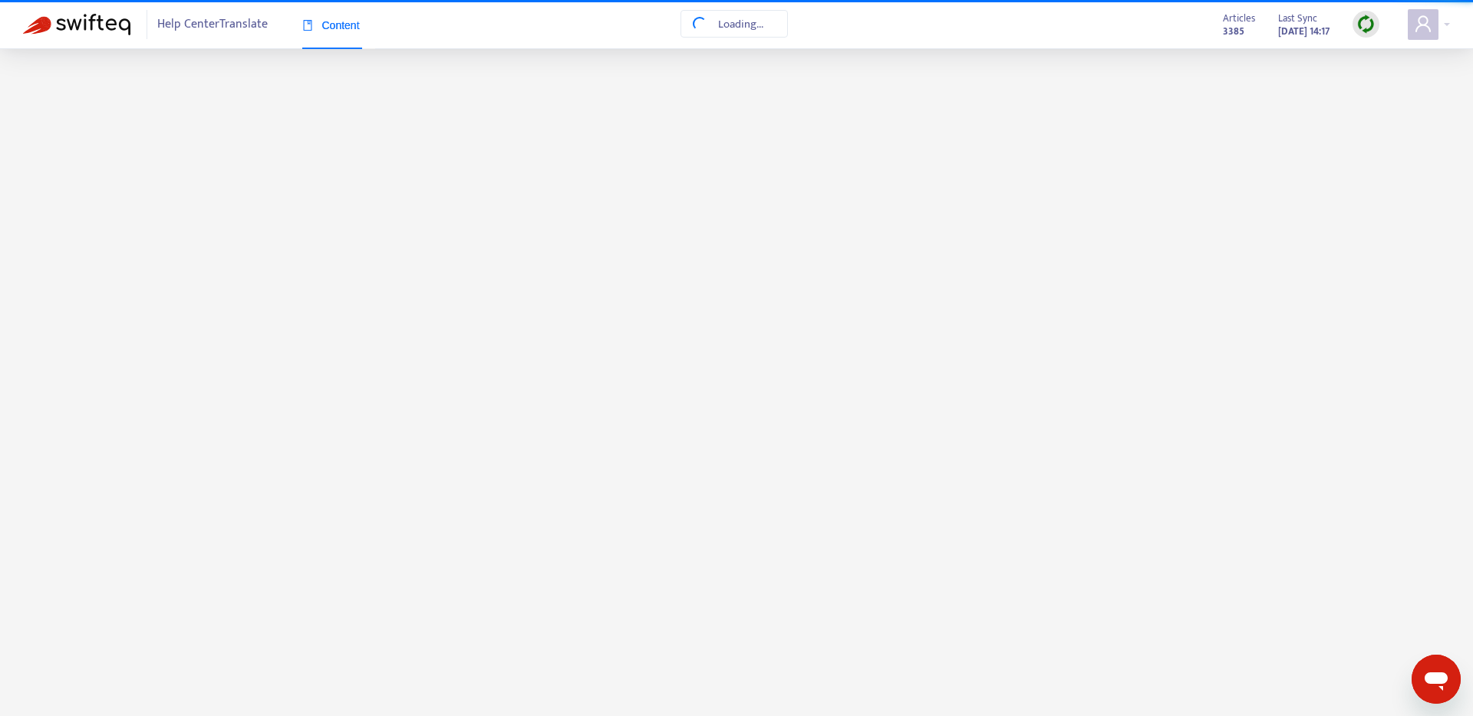
scroll to position [0, 0]
